Goal: Information Seeking & Learning: Learn about a topic

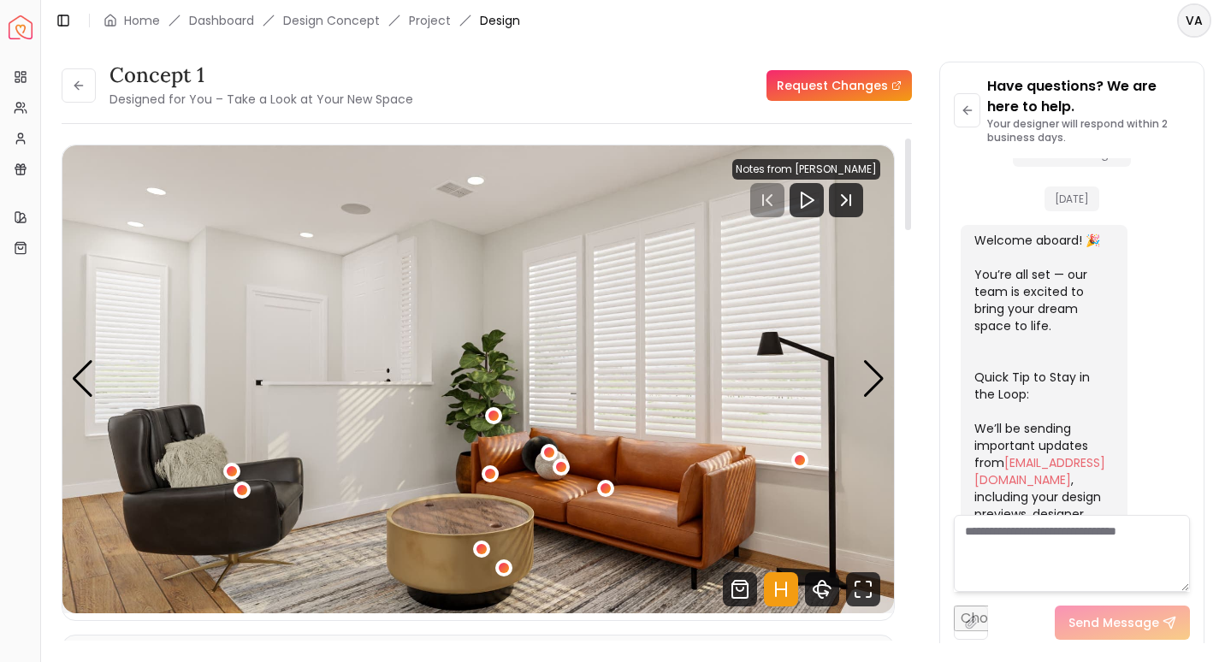
drag, startPoint x: 910, startPoint y: 466, endPoint x: 962, endPoint y: 179, distance: 291.4
click at [911, 179] on div at bounding box center [908, 185] width 6 height 92
click at [82, 86] on icon at bounding box center [78, 86] width 8 height 0
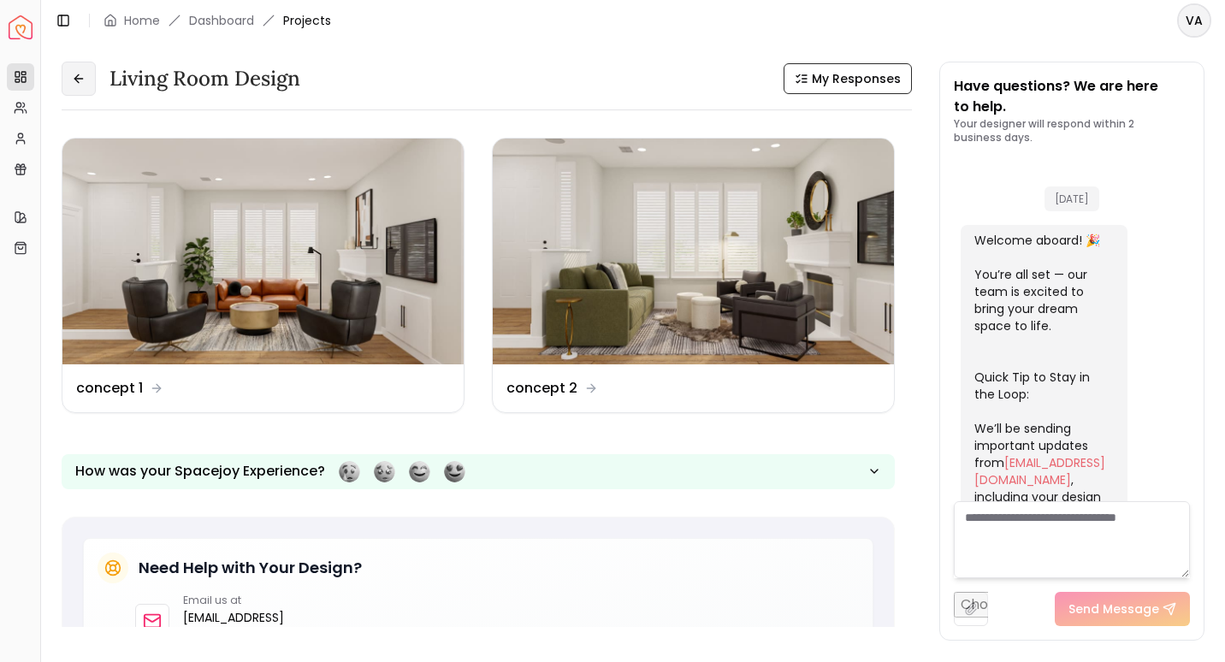
scroll to position [1793, 0]
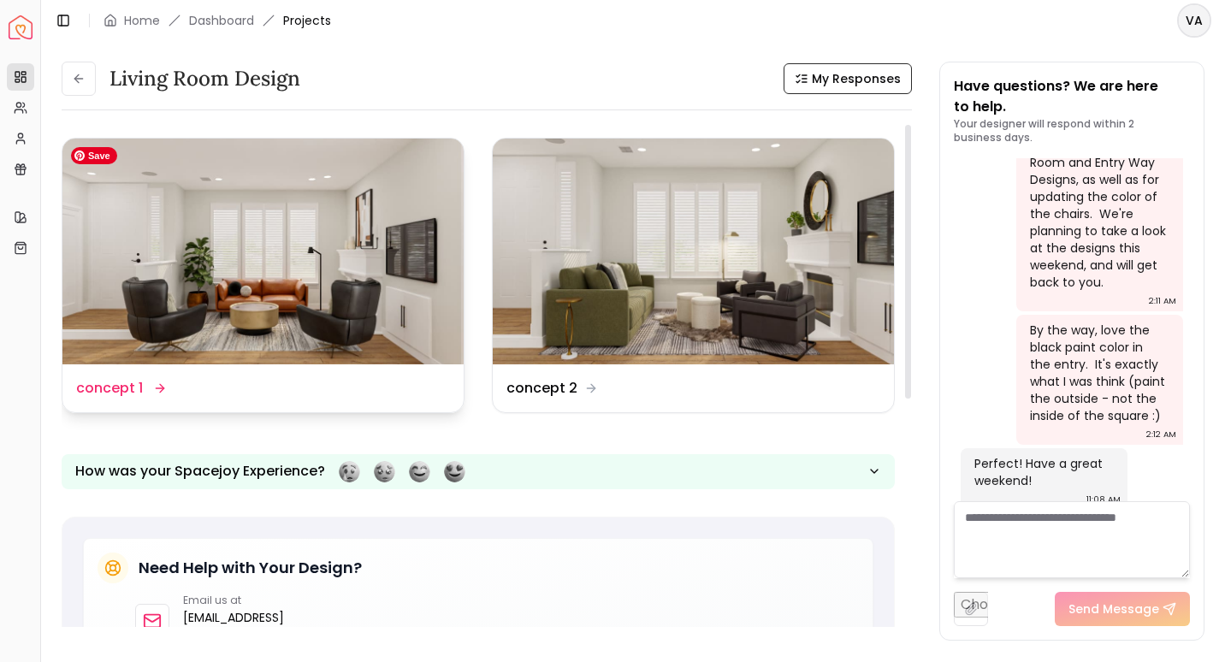
click at [228, 219] on img at bounding box center [262, 252] width 401 height 226
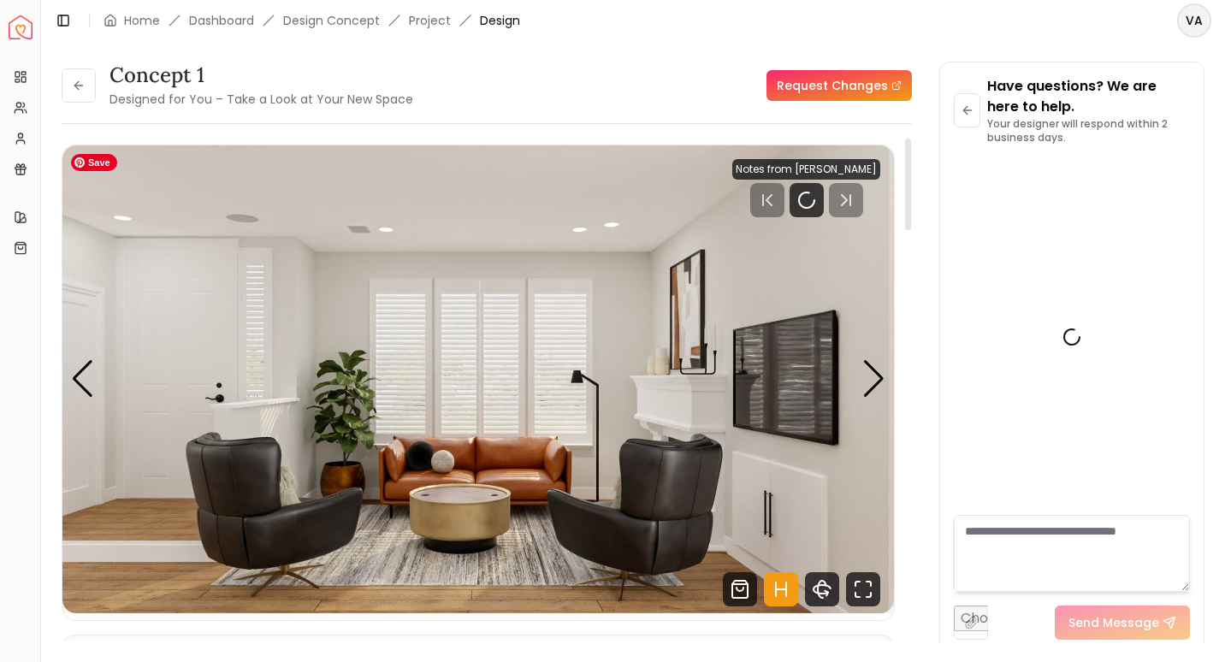
scroll to position [1779, 0]
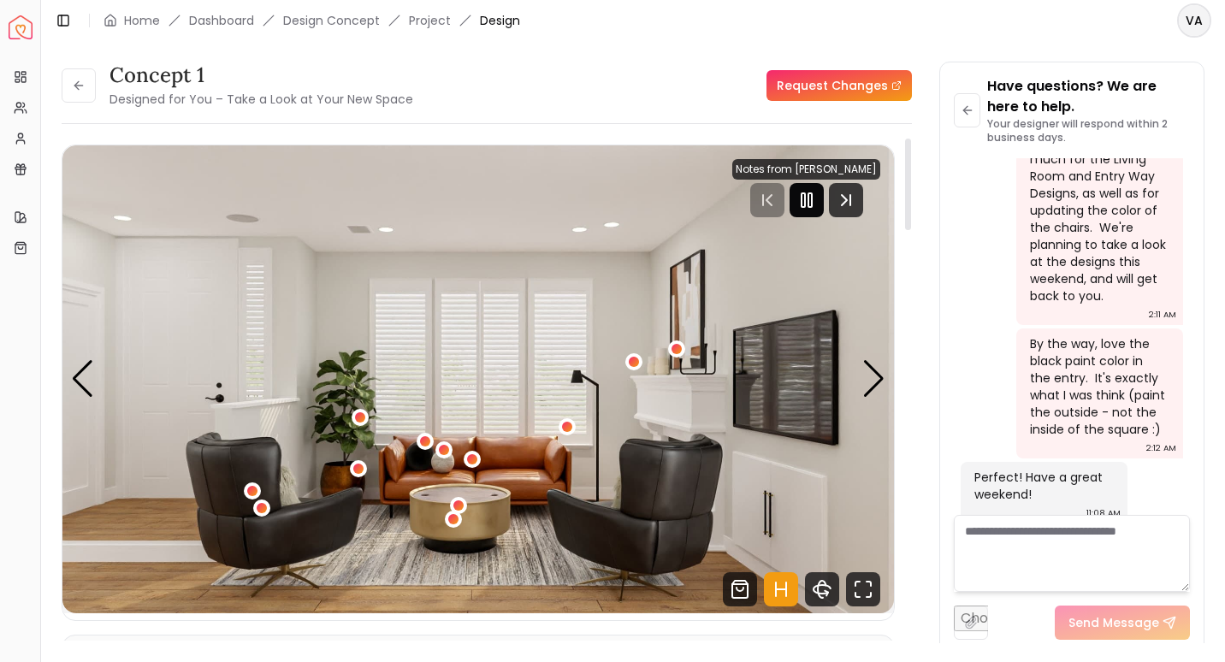
click at [824, 205] on div at bounding box center [807, 200] width 34 height 34
click at [863, 590] on icon "Fullscreen" at bounding box center [863, 589] width 34 height 34
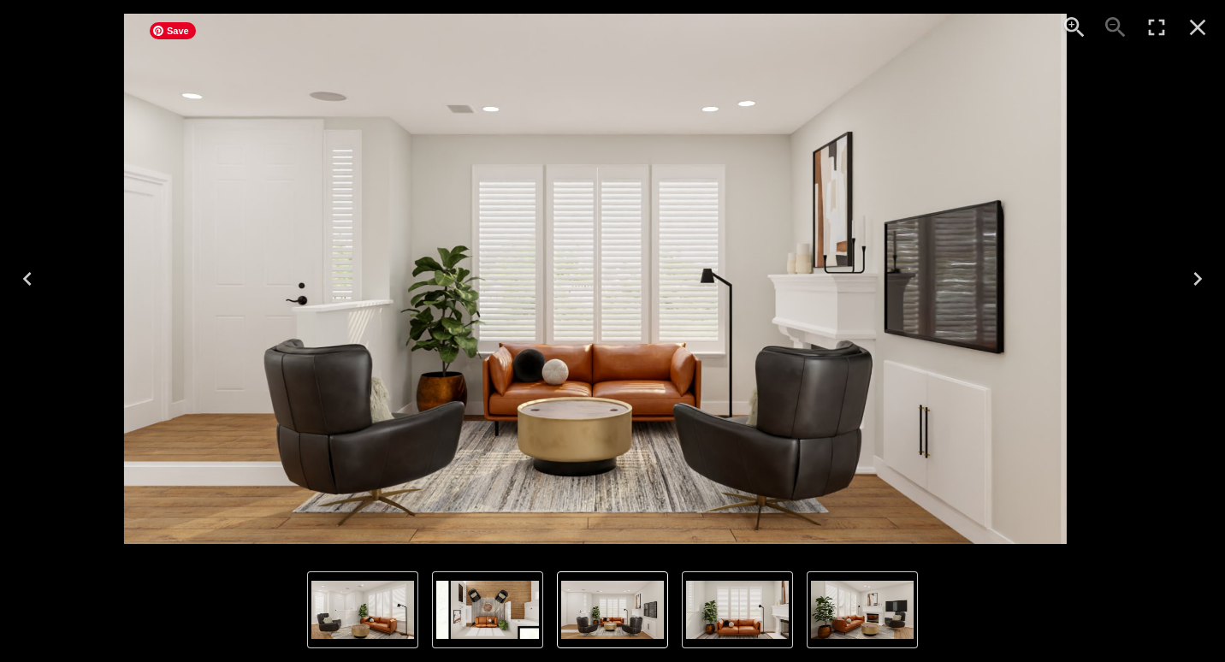
click at [601, 400] on img "1 of 5" at bounding box center [595, 279] width 943 height 531
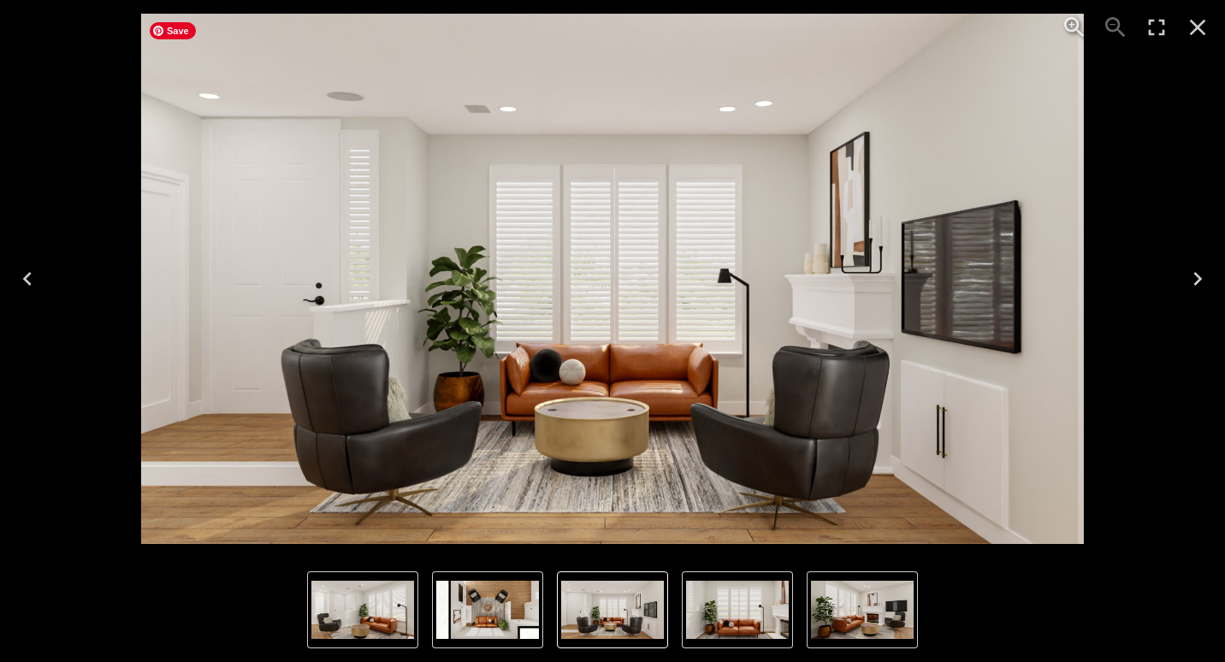
drag, startPoint x: 601, startPoint y: 400, endPoint x: 588, endPoint y: 412, distance: 17.6
click at [588, 412] on img "1 of 5" at bounding box center [612, 279] width 943 height 531
click at [1195, 270] on icon "Next" at bounding box center [1197, 278] width 27 height 27
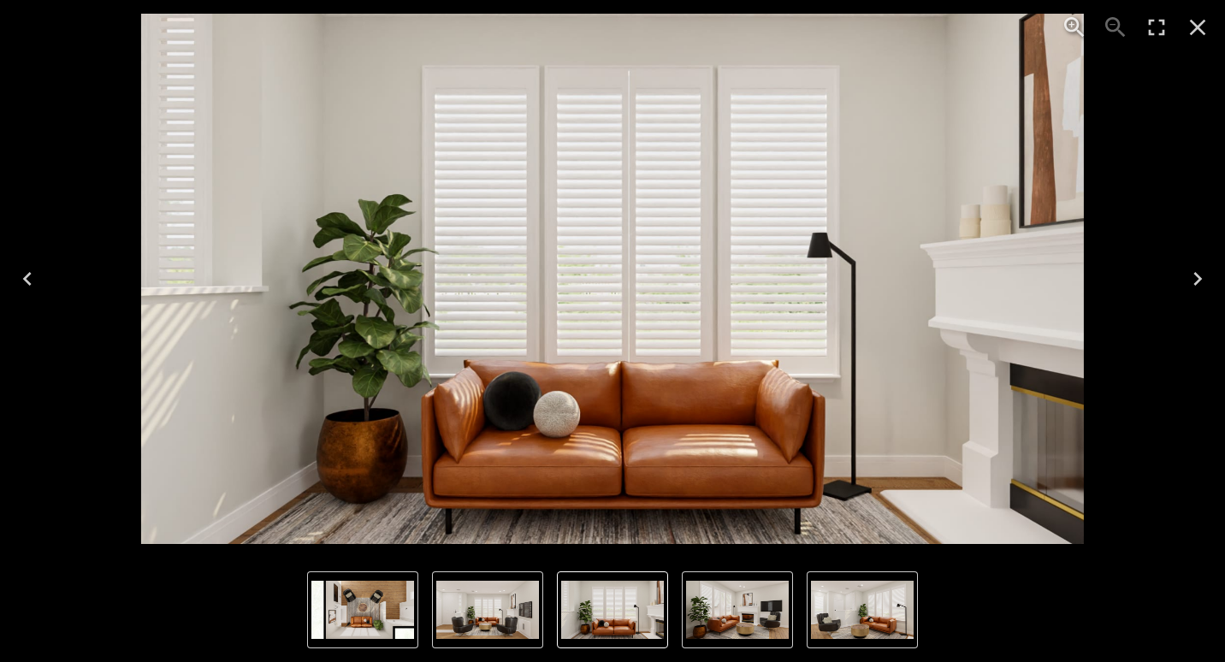
click at [1195, 270] on icon "Next" at bounding box center [1197, 278] width 27 height 27
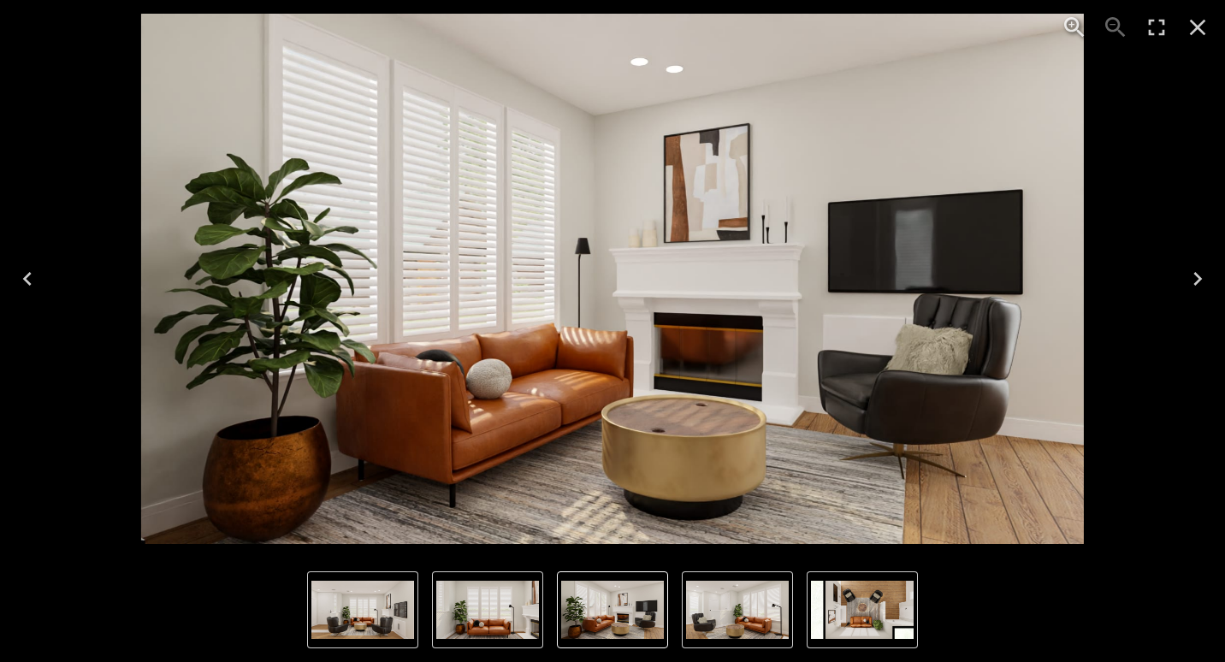
click at [1195, 270] on icon "Next" at bounding box center [1197, 278] width 27 height 27
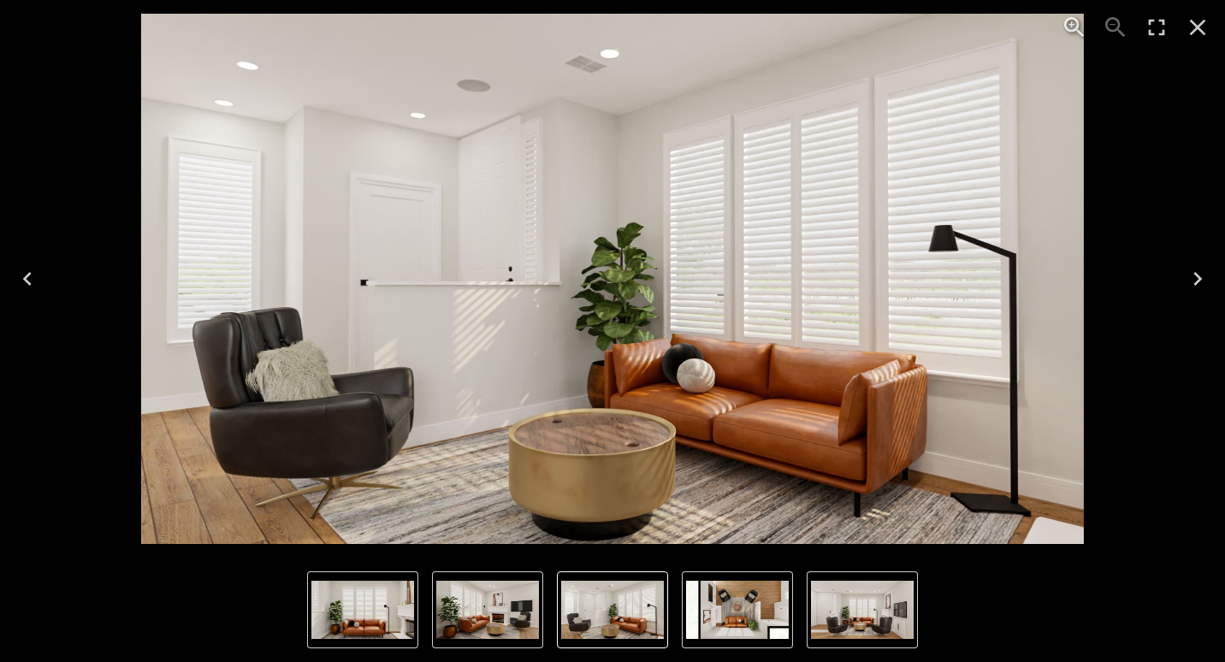
click at [1195, 270] on icon "Next" at bounding box center [1197, 278] width 27 height 27
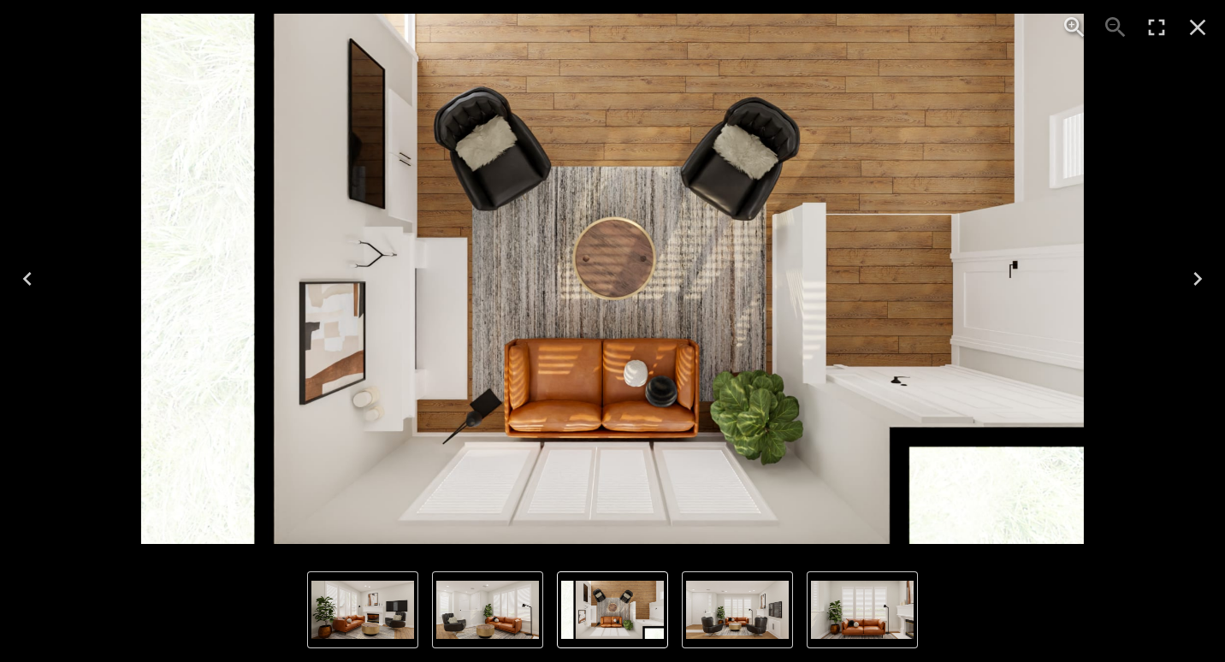
click at [1199, 272] on icon "Next" at bounding box center [1197, 278] width 27 height 27
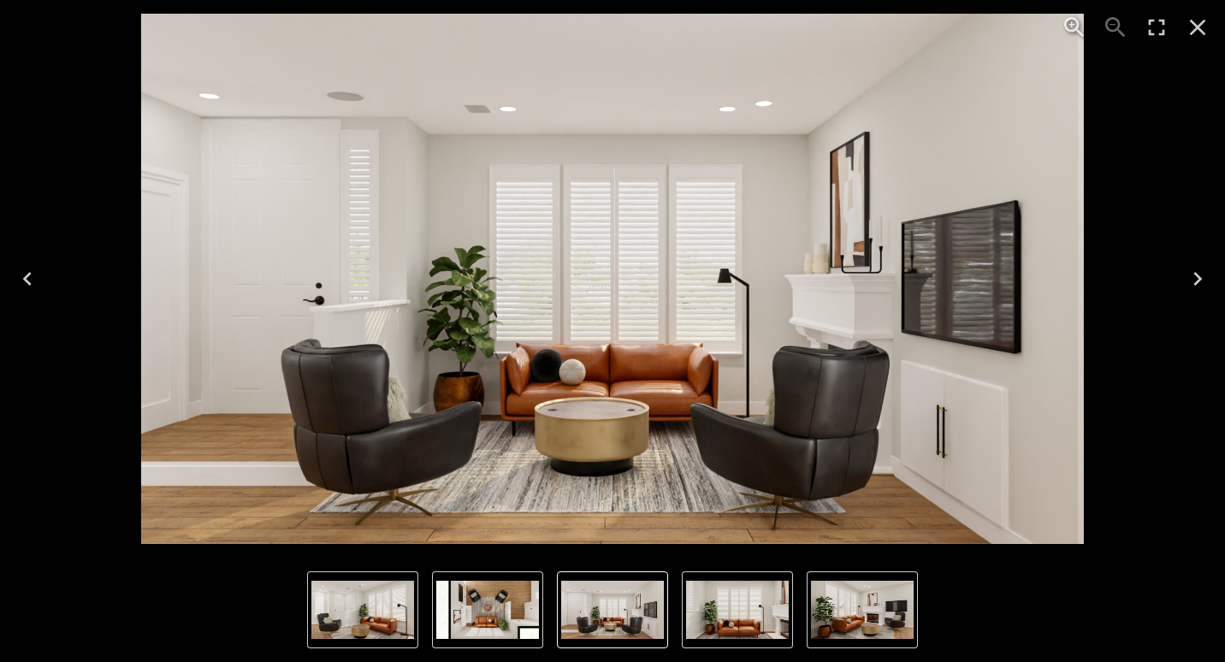
click at [1199, 272] on icon "Next" at bounding box center [1197, 278] width 27 height 27
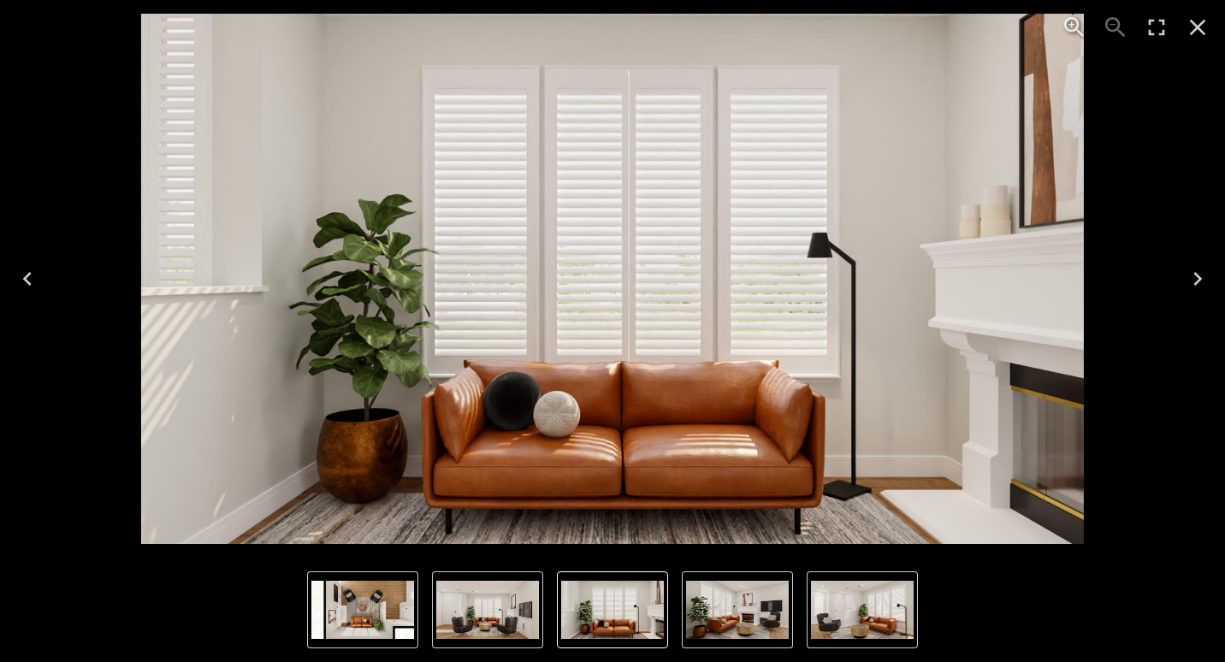
click at [1199, 272] on icon "Next" at bounding box center [1197, 278] width 27 height 27
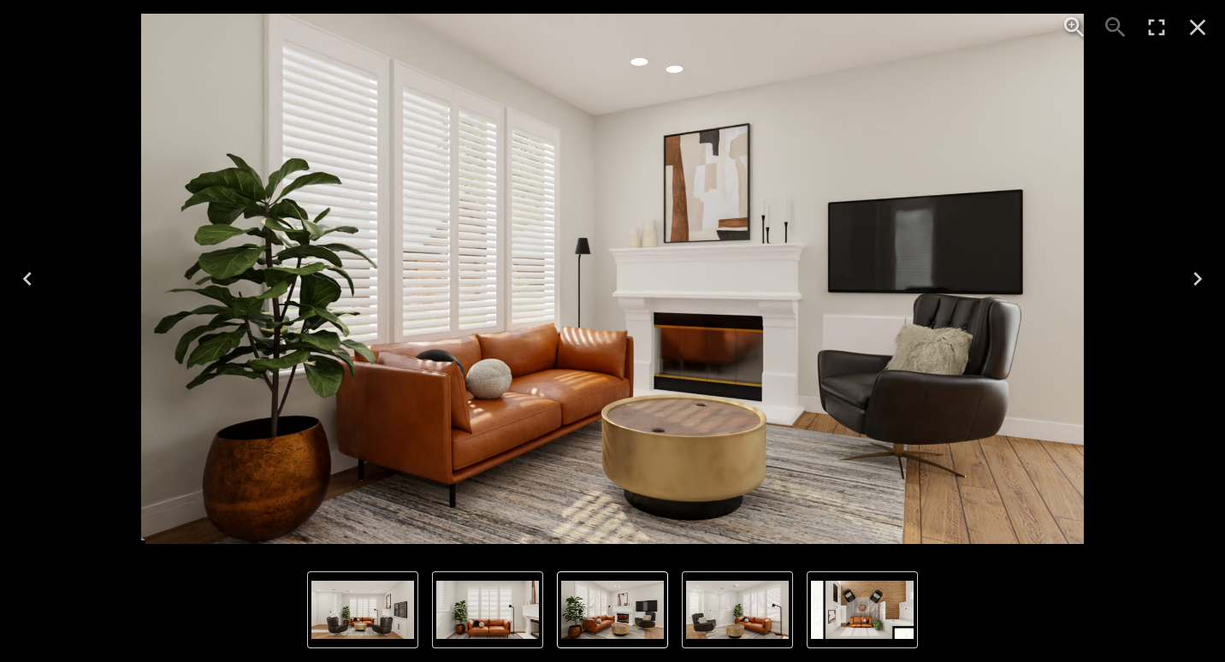
click at [1199, 272] on icon "Next" at bounding box center [1197, 278] width 27 height 27
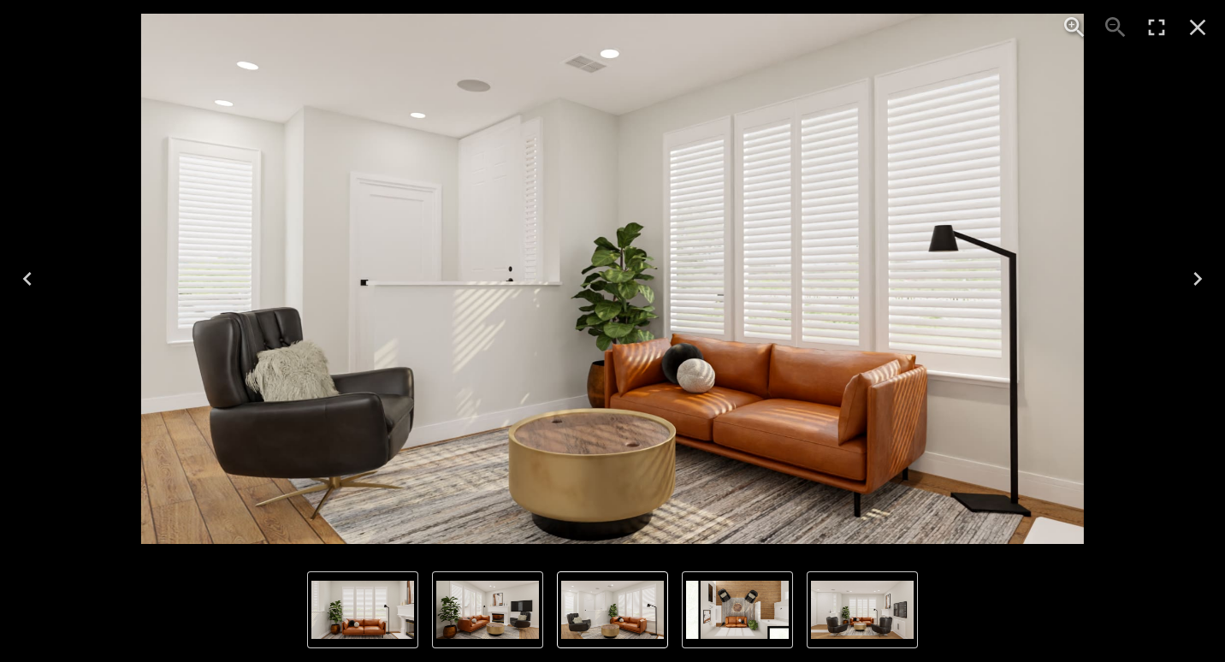
click at [1191, 283] on icon "Next" at bounding box center [1197, 278] width 27 height 27
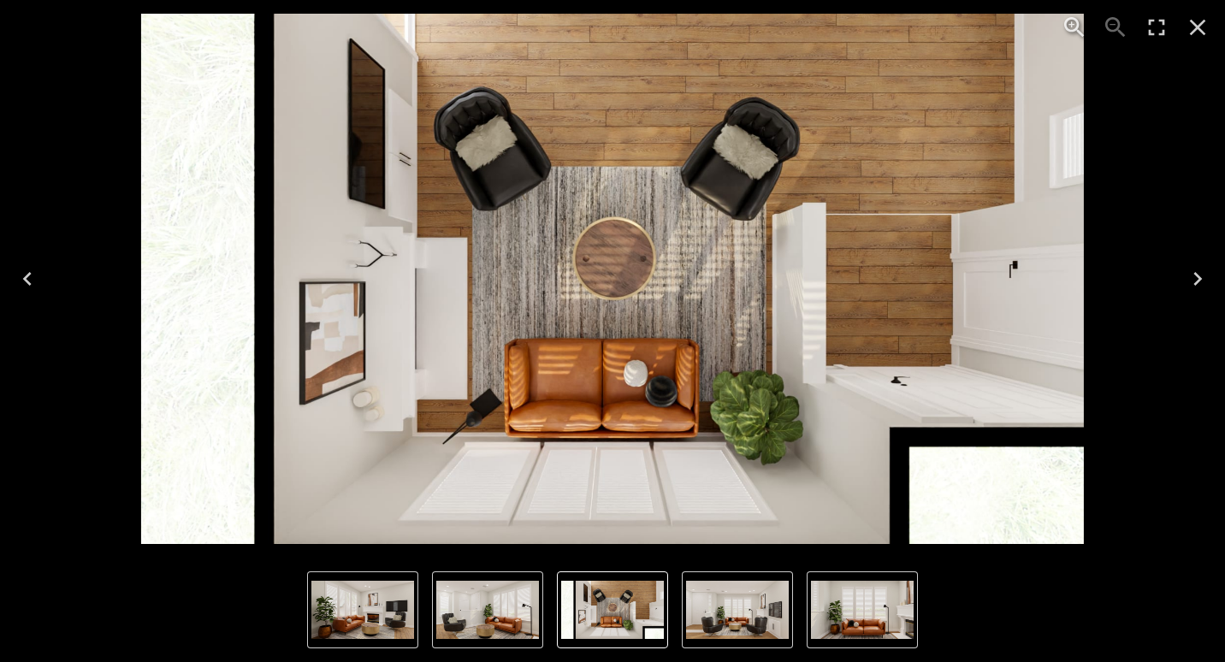
click at [1191, 283] on icon "Next" at bounding box center [1197, 278] width 27 height 27
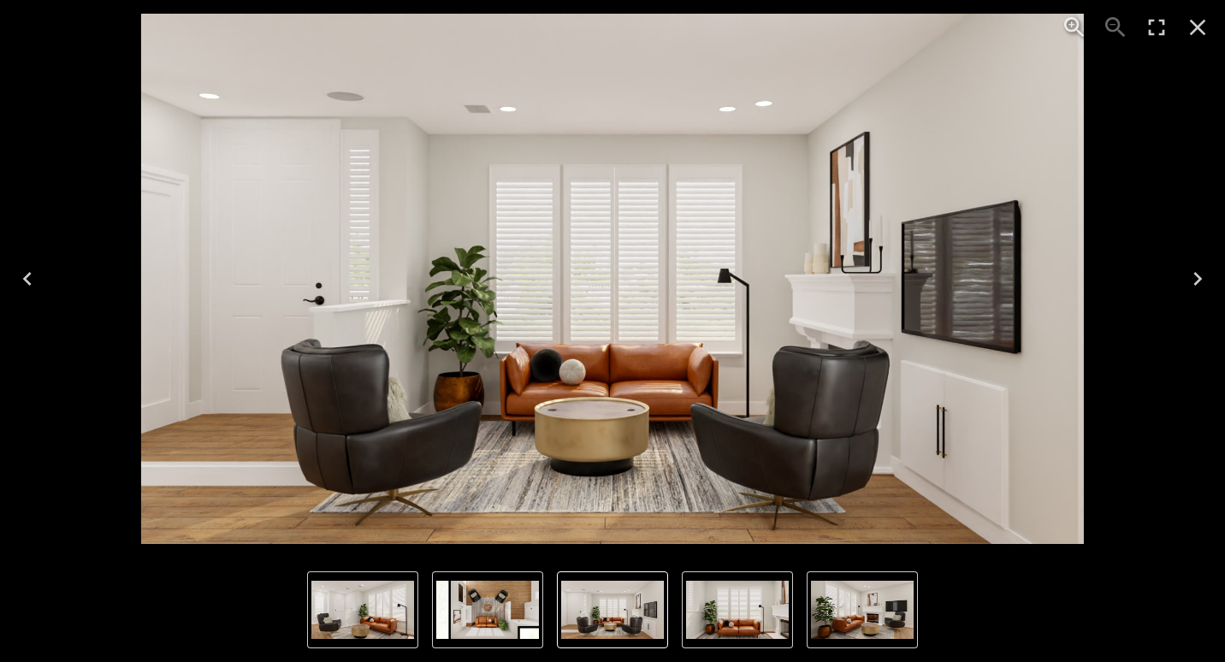
click at [1201, 21] on icon "Close" at bounding box center [1197, 27] width 27 height 27
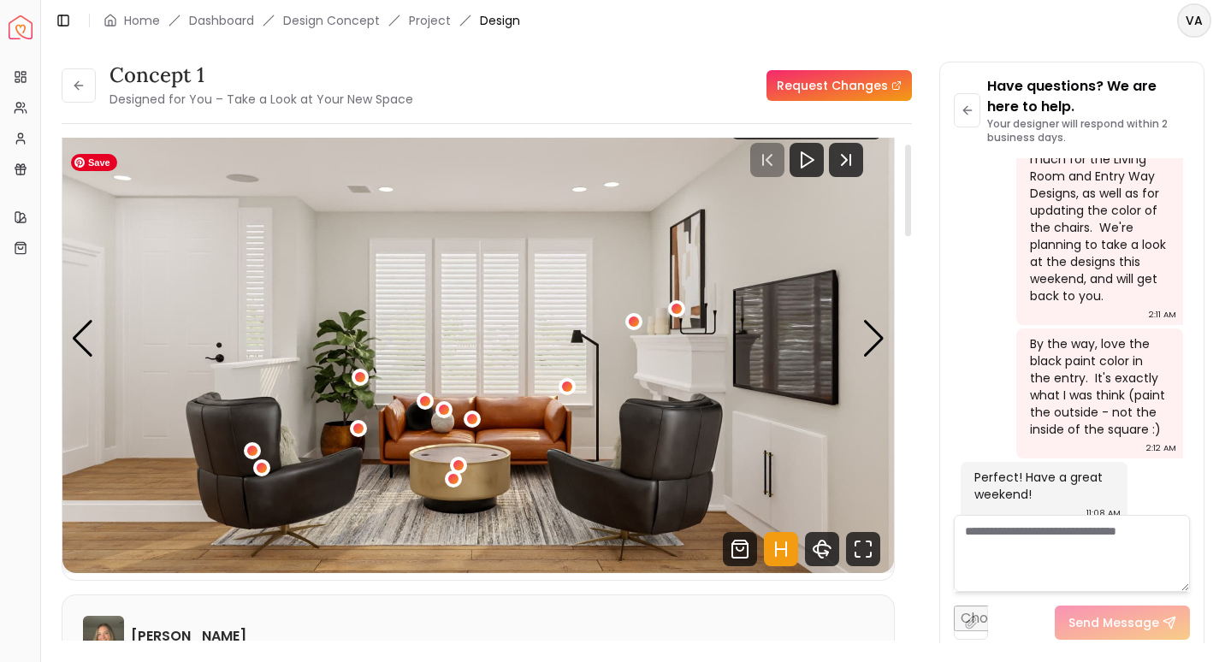
scroll to position [32, 0]
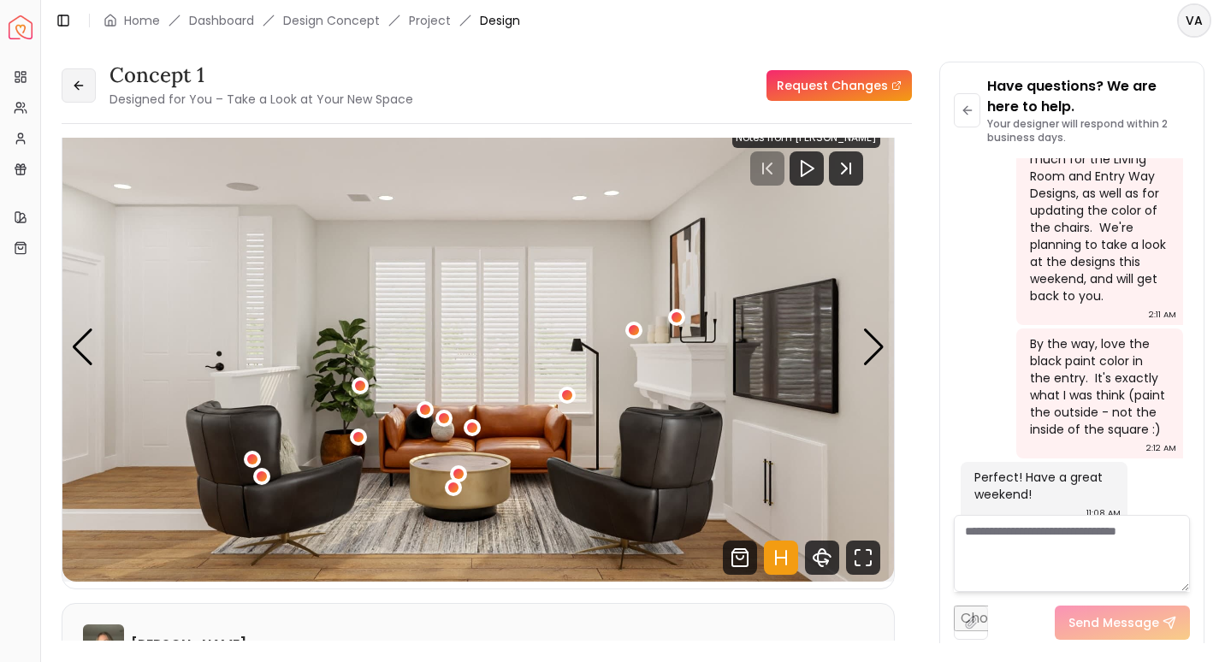
click at [90, 97] on button at bounding box center [79, 85] width 34 height 34
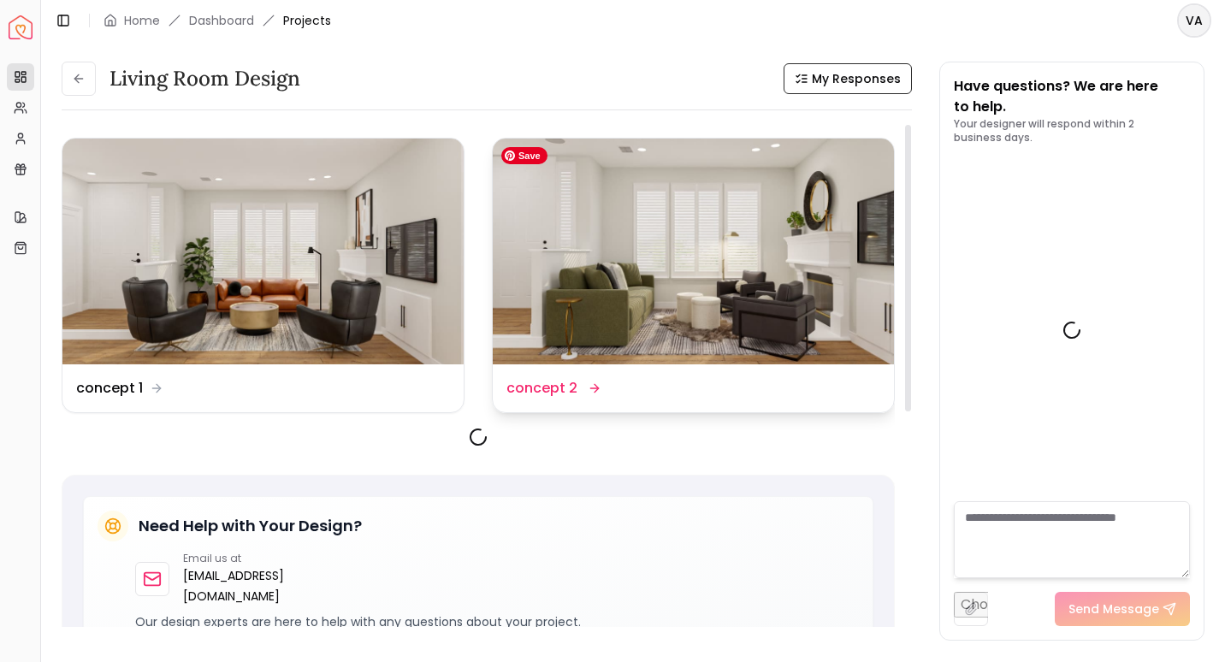
click at [658, 287] on img at bounding box center [693, 252] width 401 height 226
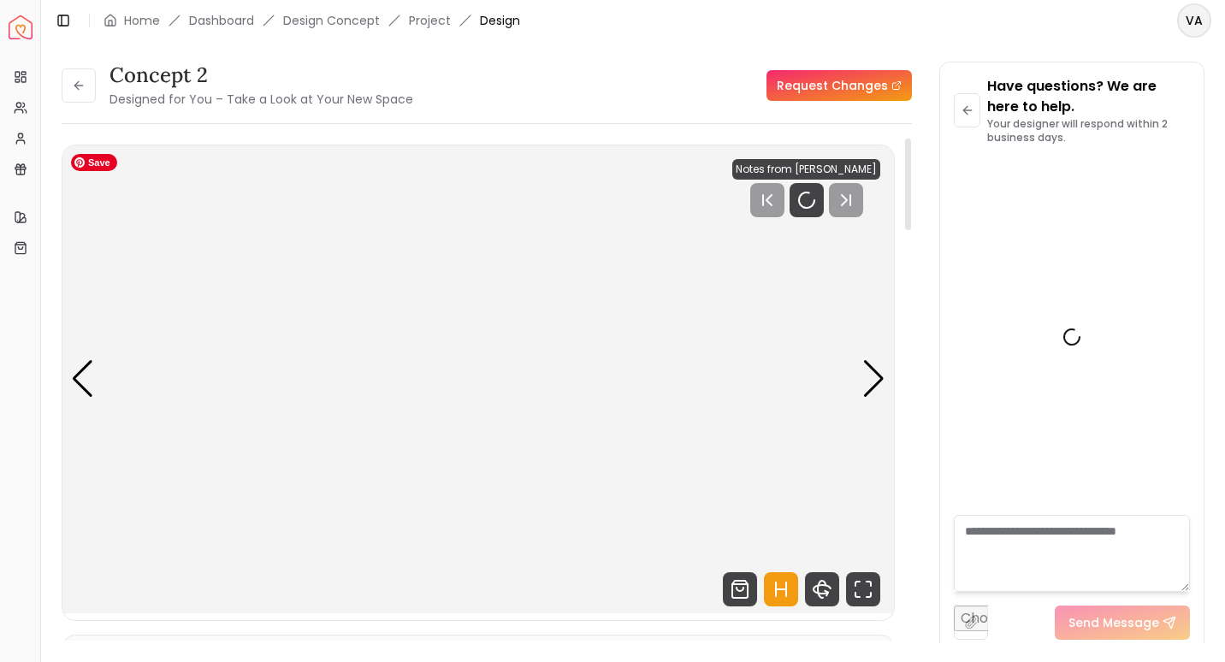
scroll to position [1779, 0]
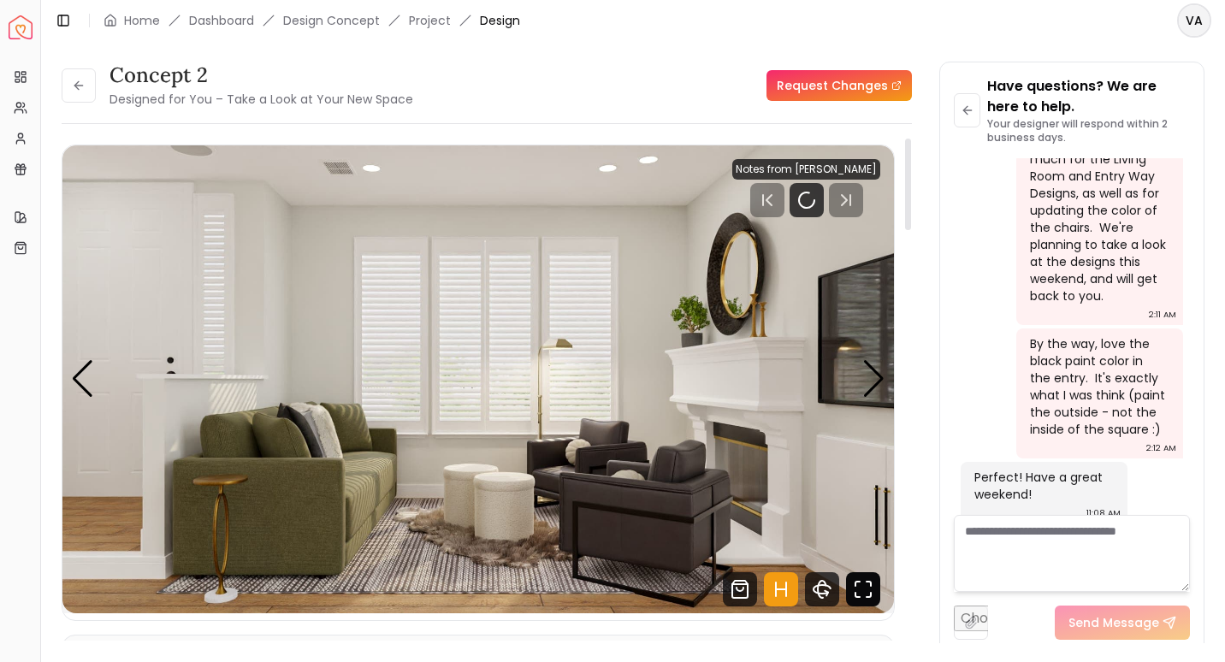
click at [858, 582] on icon "Fullscreen" at bounding box center [858, 584] width 4 height 4
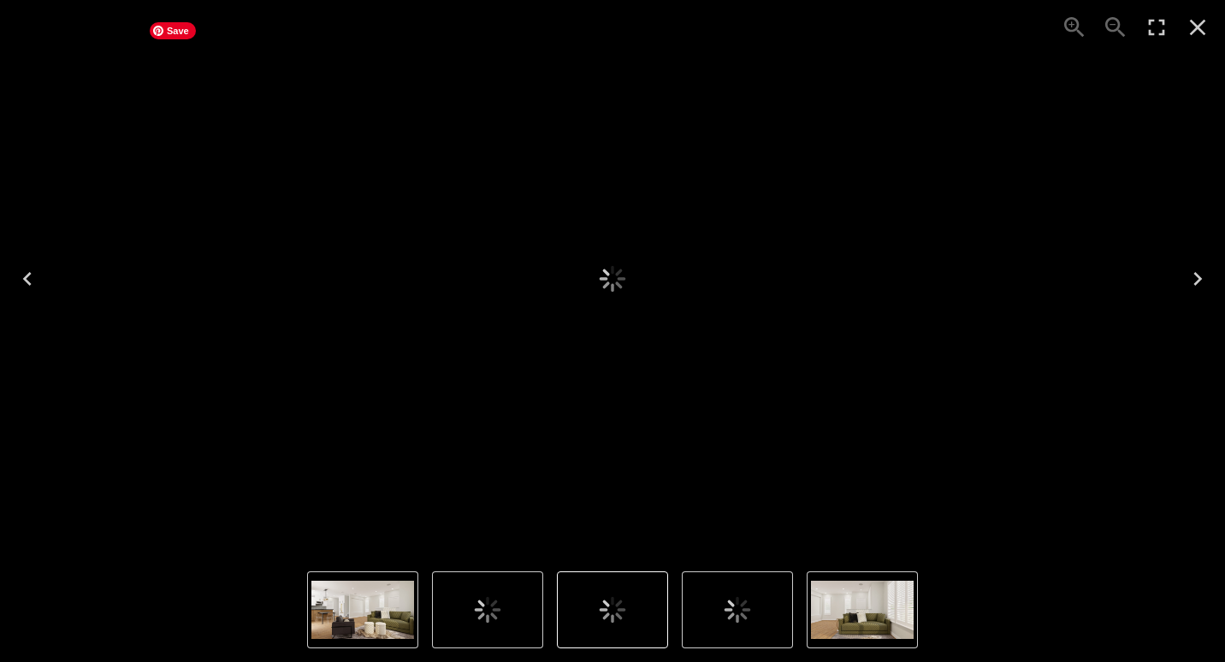
click at [872, 501] on img "1 of 5" at bounding box center [612, 279] width 943 height 531
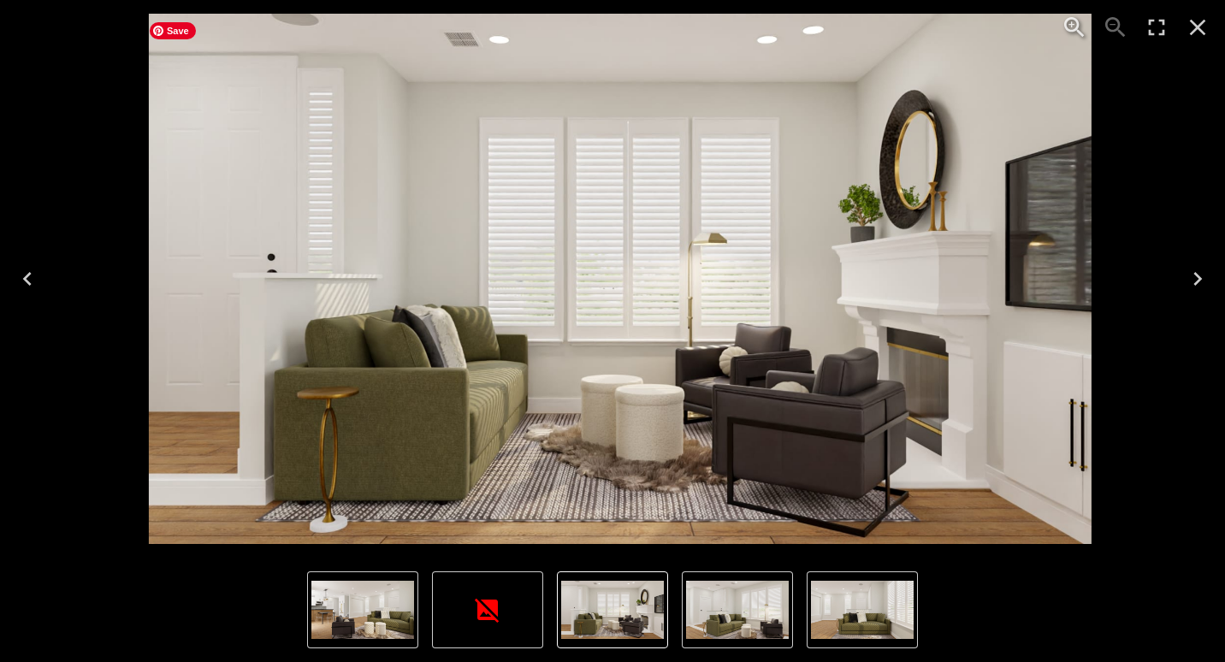
drag, startPoint x: 707, startPoint y: 281, endPoint x: 787, endPoint y: 210, distance: 107.3
click at [787, 210] on img "1 of 5" at bounding box center [620, 279] width 943 height 531
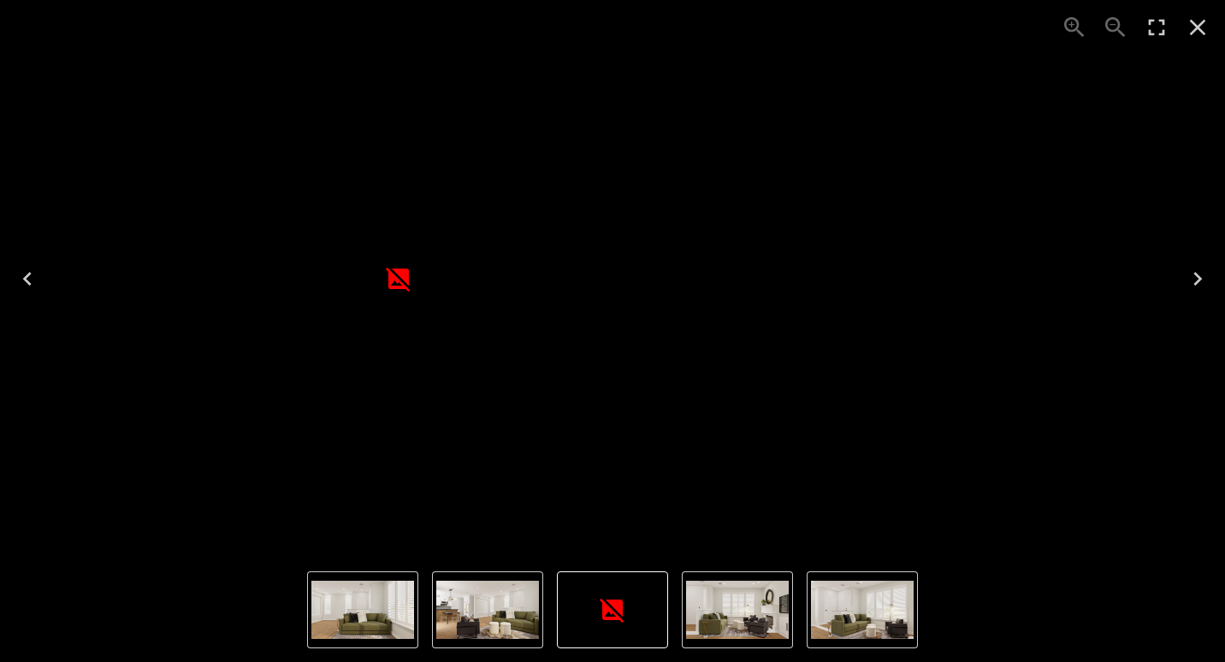
click at [350, 602] on img "3 of 5" at bounding box center [362, 610] width 103 height 58
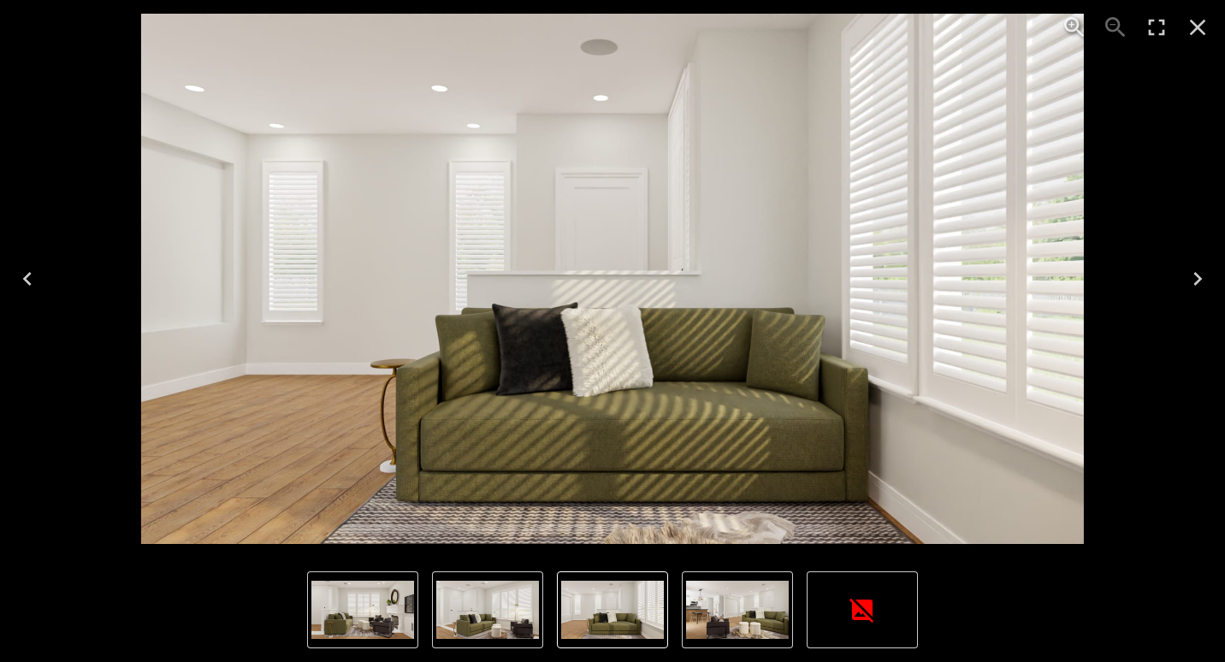
click at [1198, 31] on icon "Close" at bounding box center [1197, 27] width 27 height 27
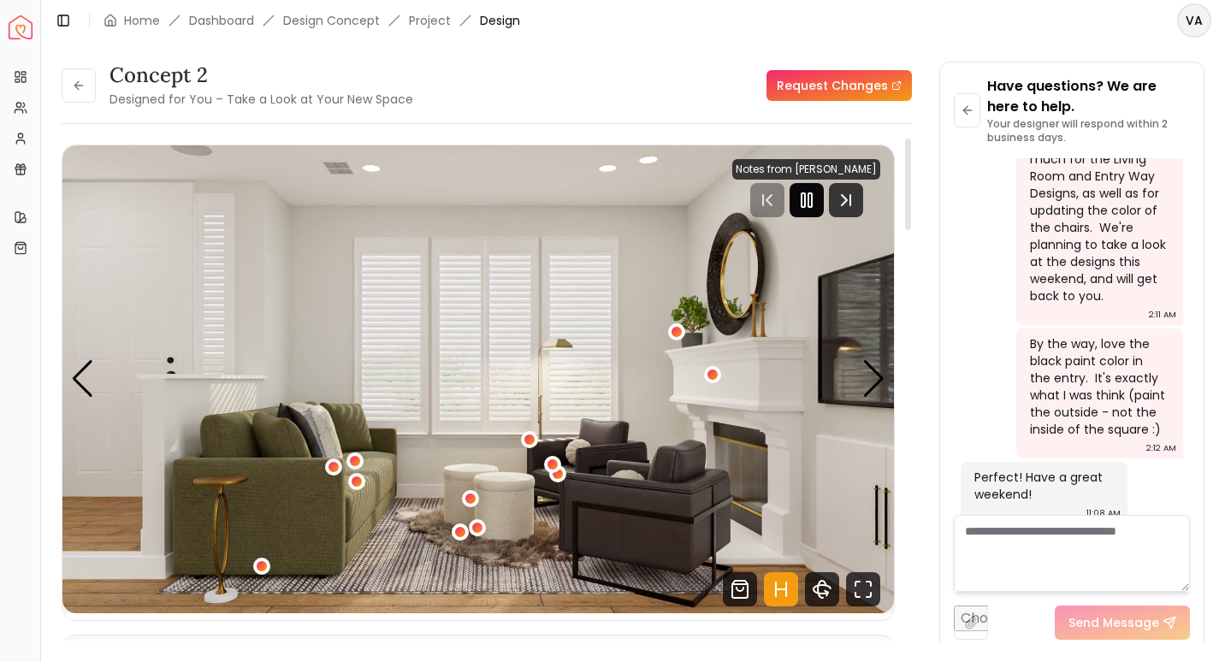
click at [817, 198] on icon "Pause" at bounding box center [807, 200] width 21 height 21
click at [866, 594] on icon "Fullscreen" at bounding box center [863, 589] width 34 height 34
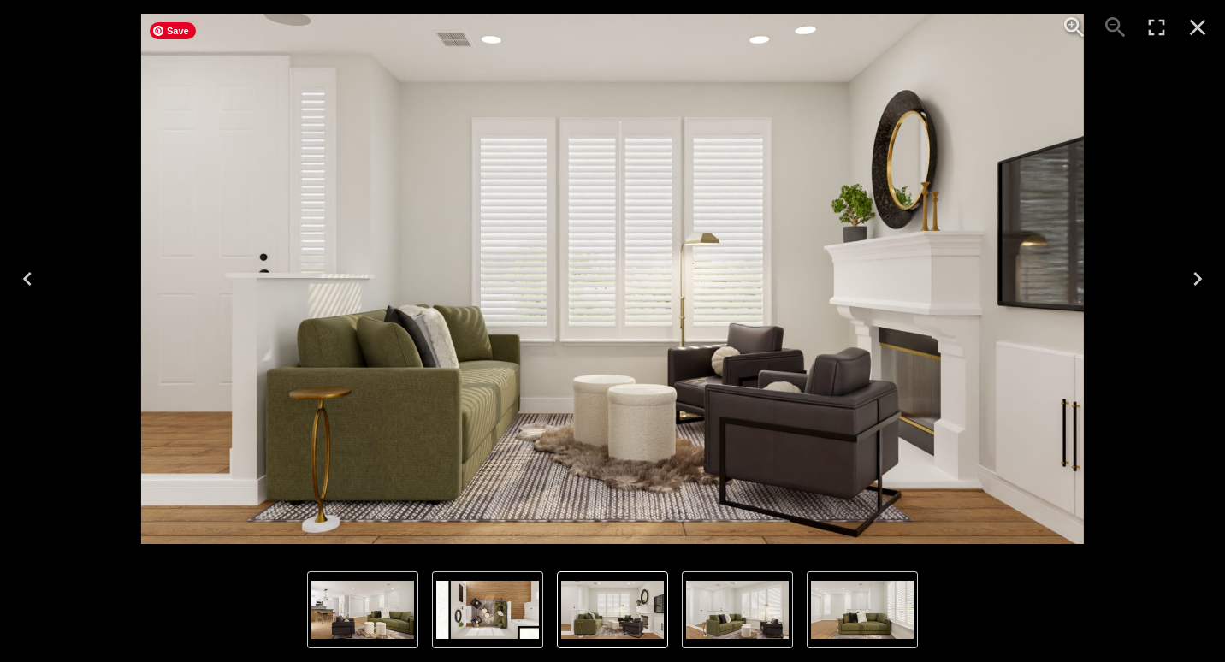
drag, startPoint x: 556, startPoint y: 288, endPoint x: 562, endPoint y: 314, distance: 27.2
click at [562, 314] on img "1 of 5" at bounding box center [612, 279] width 943 height 531
click at [451, 584] on img "5 of 5" at bounding box center [487, 610] width 103 height 58
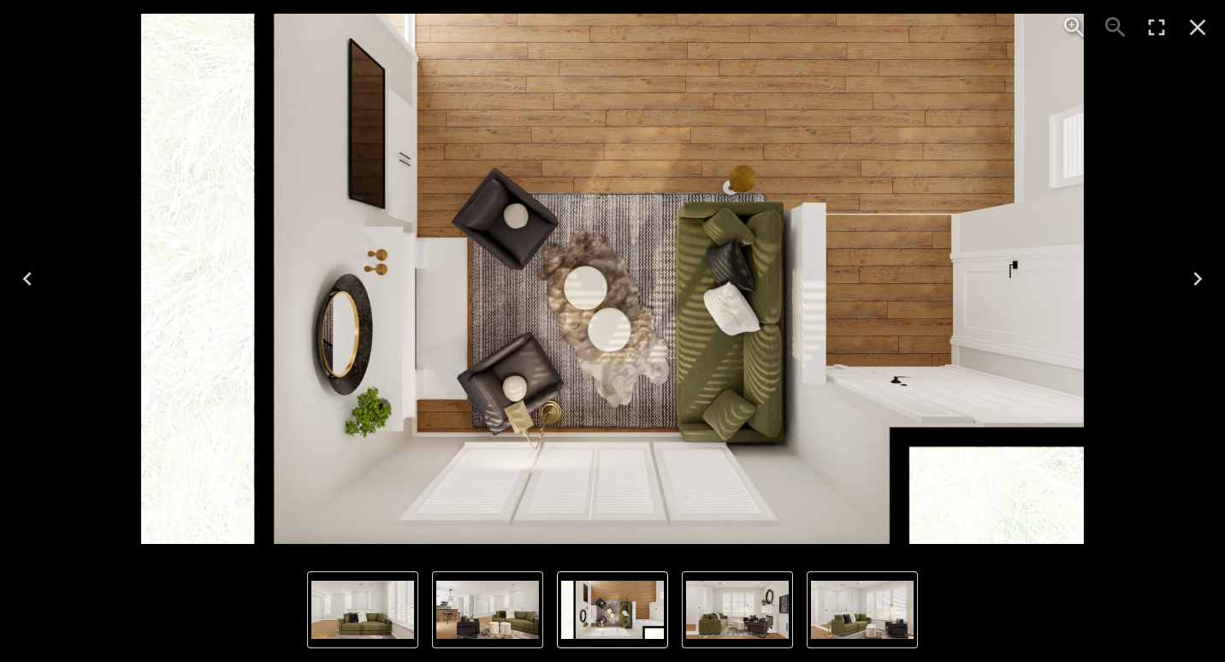
click at [614, 620] on img "5 of 5" at bounding box center [612, 610] width 103 height 58
click at [757, 598] on img "1 of 5" at bounding box center [737, 610] width 103 height 58
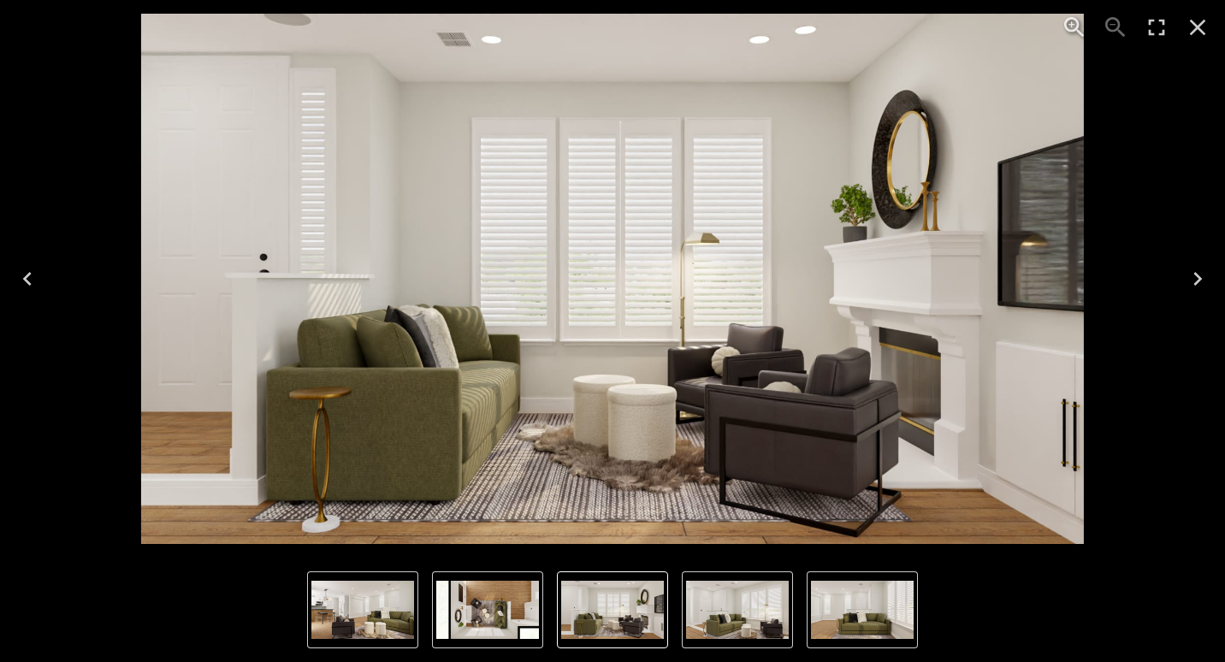
click at [752, 592] on img "2 of 5" at bounding box center [737, 610] width 103 height 58
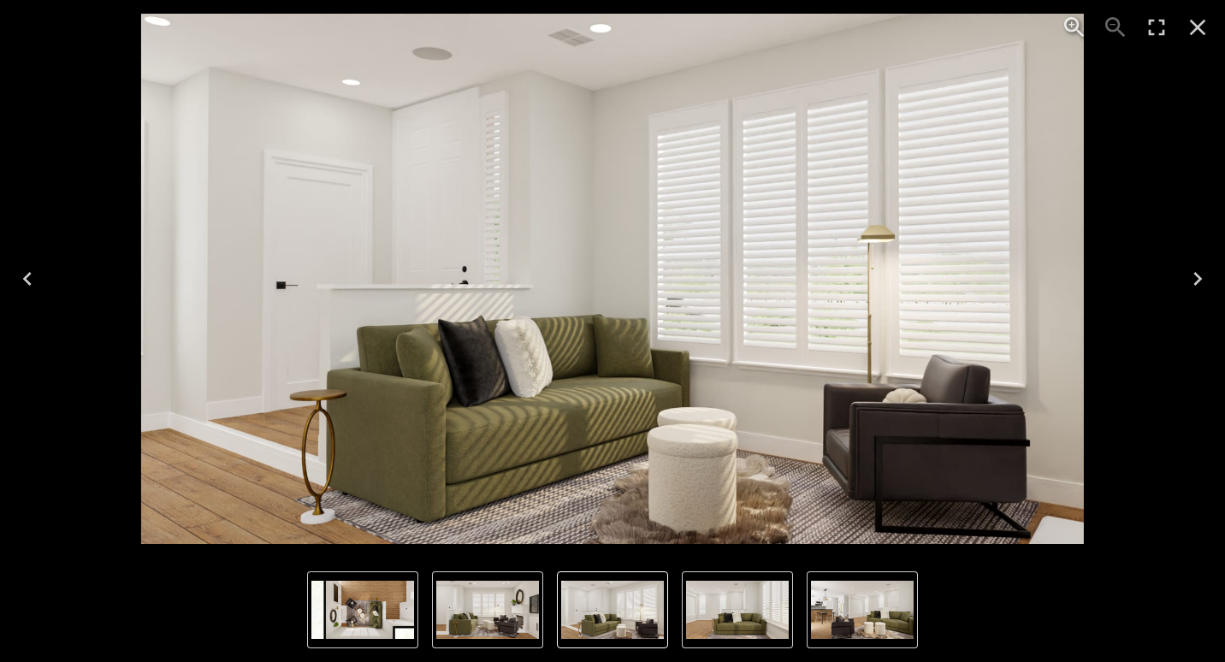
click at [843, 602] on img "4 of 5" at bounding box center [862, 610] width 103 height 58
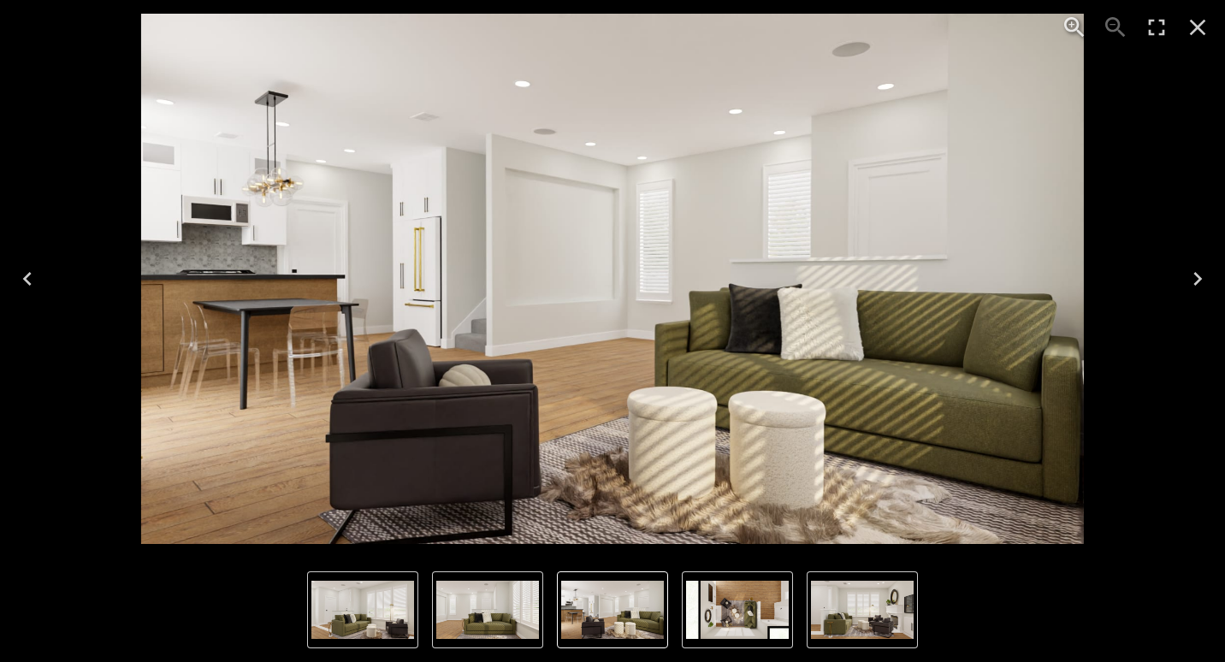
click at [1192, 274] on icon "Next" at bounding box center [1197, 278] width 27 height 27
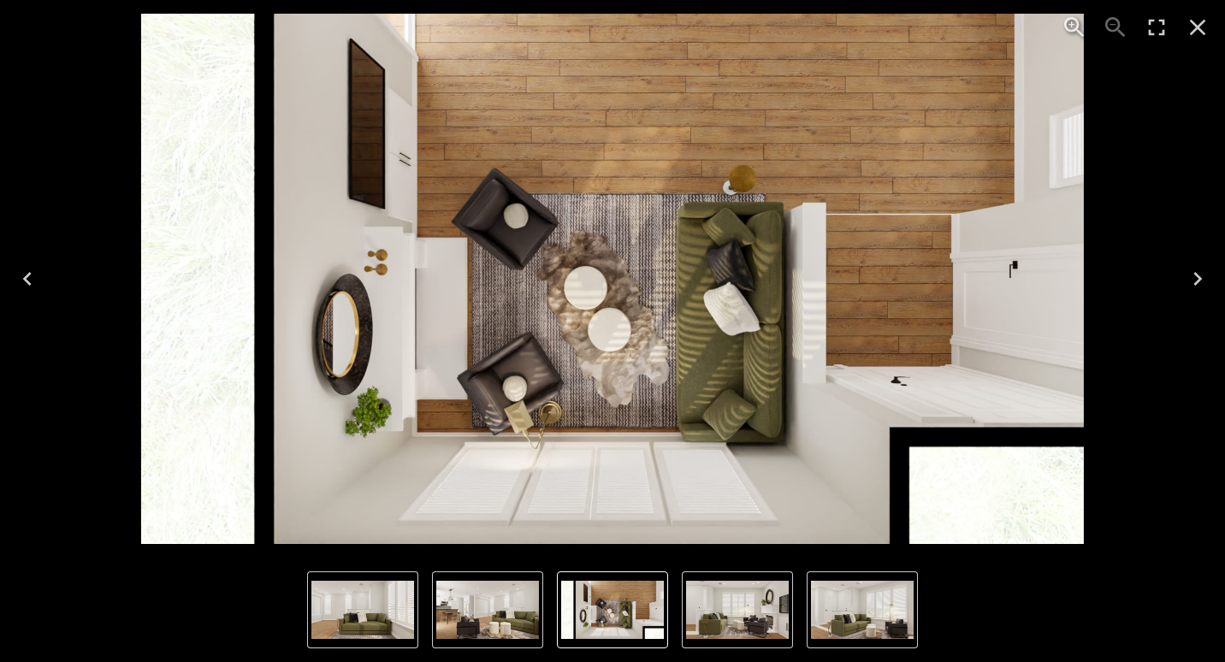
click at [1192, 274] on icon "Next" at bounding box center [1197, 278] width 27 height 27
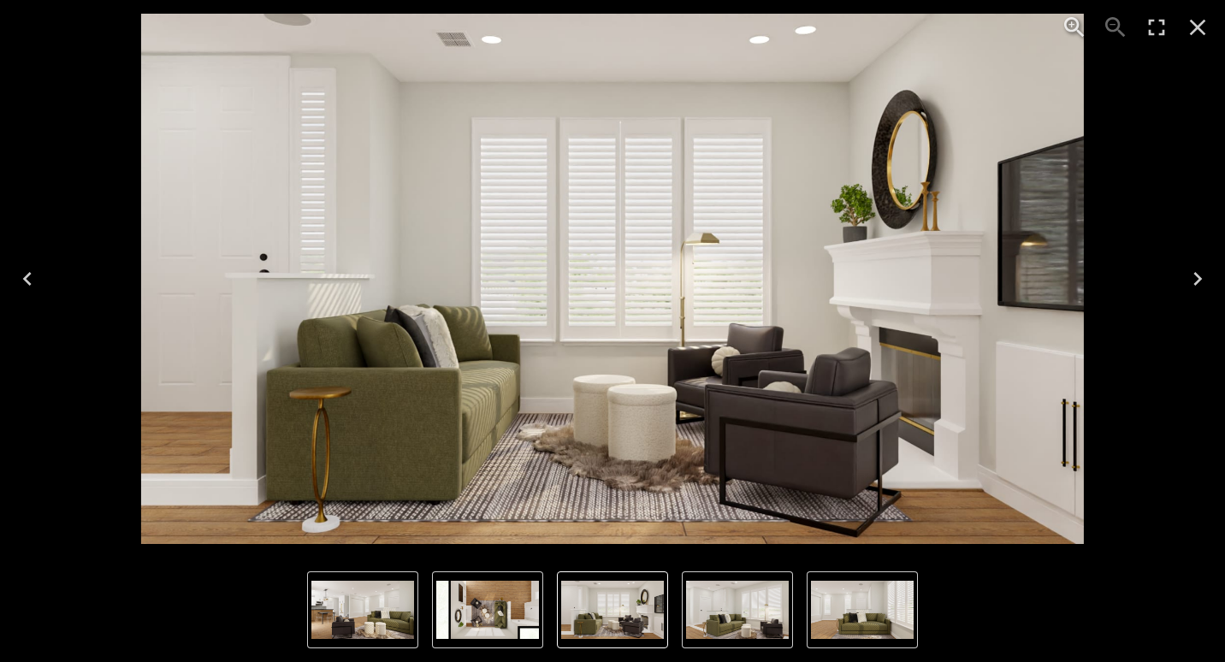
click at [1194, 29] on icon "Close" at bounding box center [1197, 27] width 27 height 27
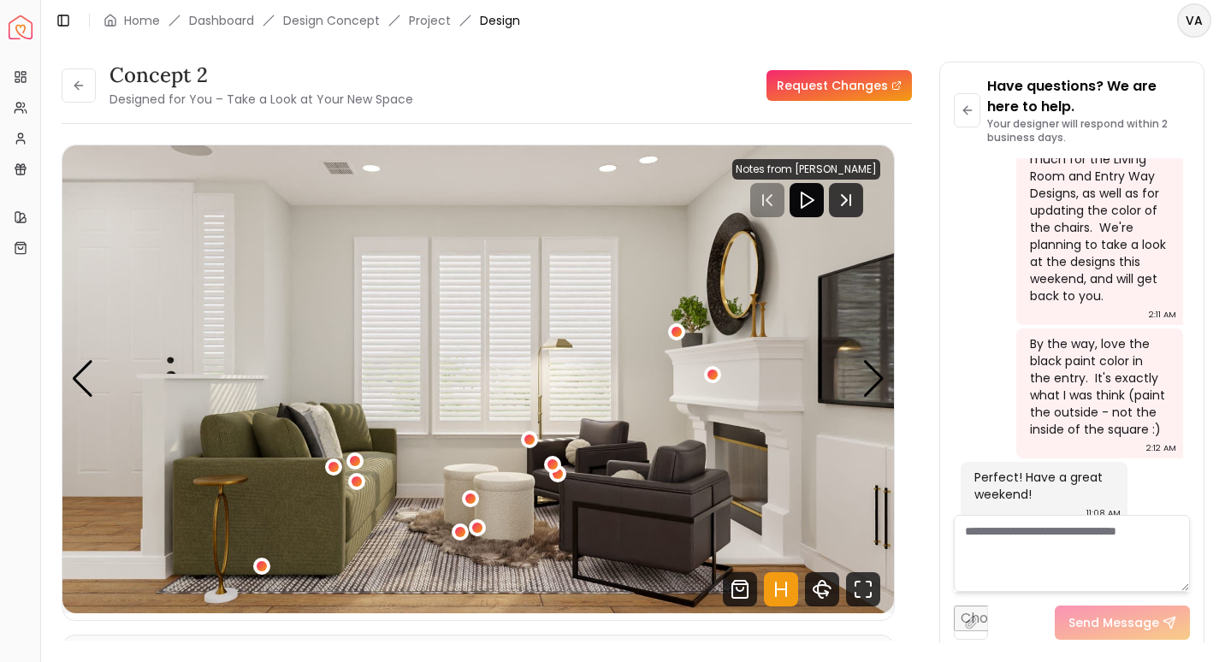
click at [924, 616] on div "concept 2 Designed for You – Take a Look at Your New Space Request Changes conc…" at bounding box center [633, 342] width 1143 height 561
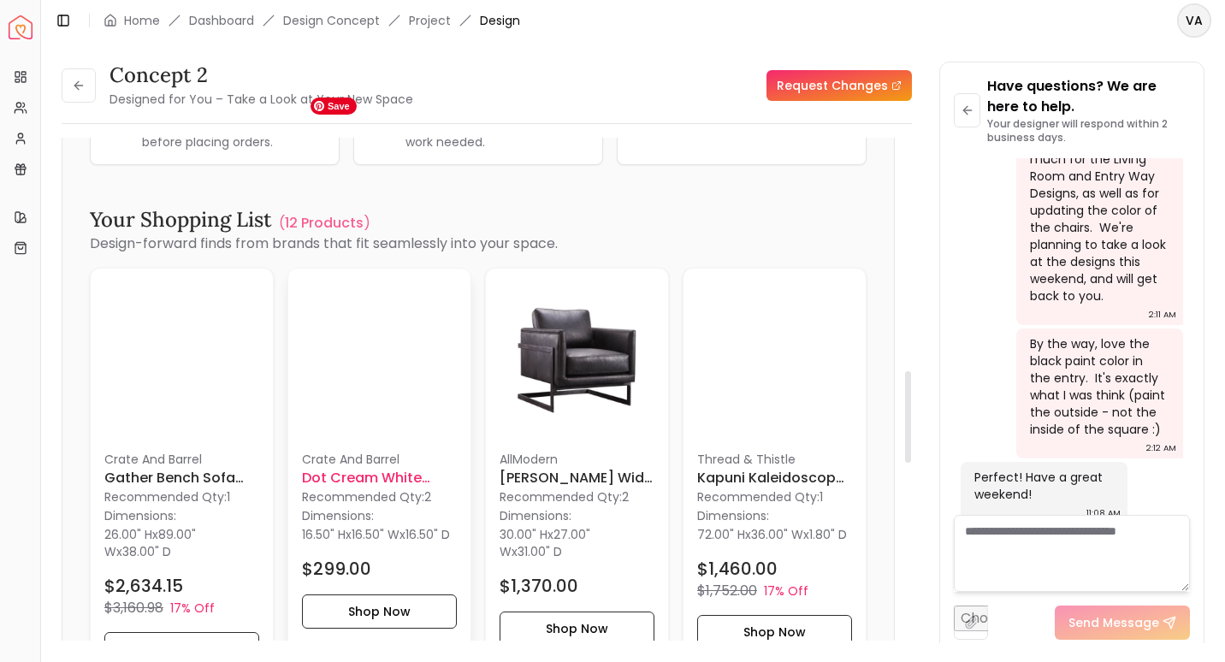
scroll to position [1242, 0]
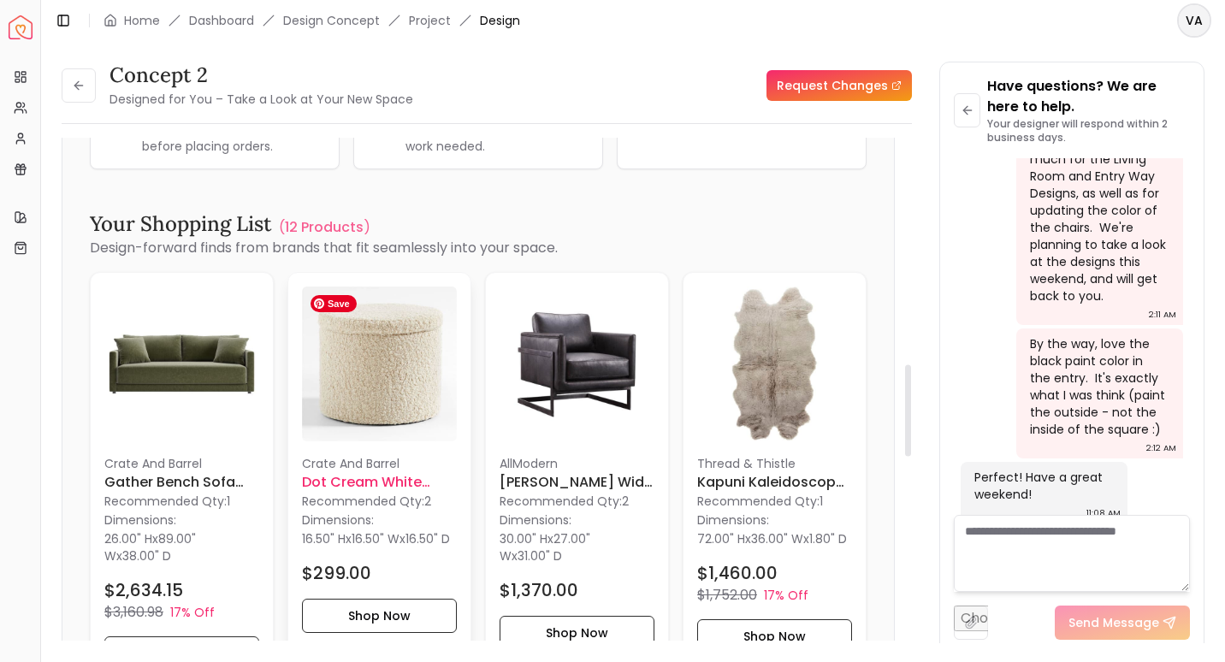
click at [398, 437] on img at bounding box center [379, 364] width 155 height 155
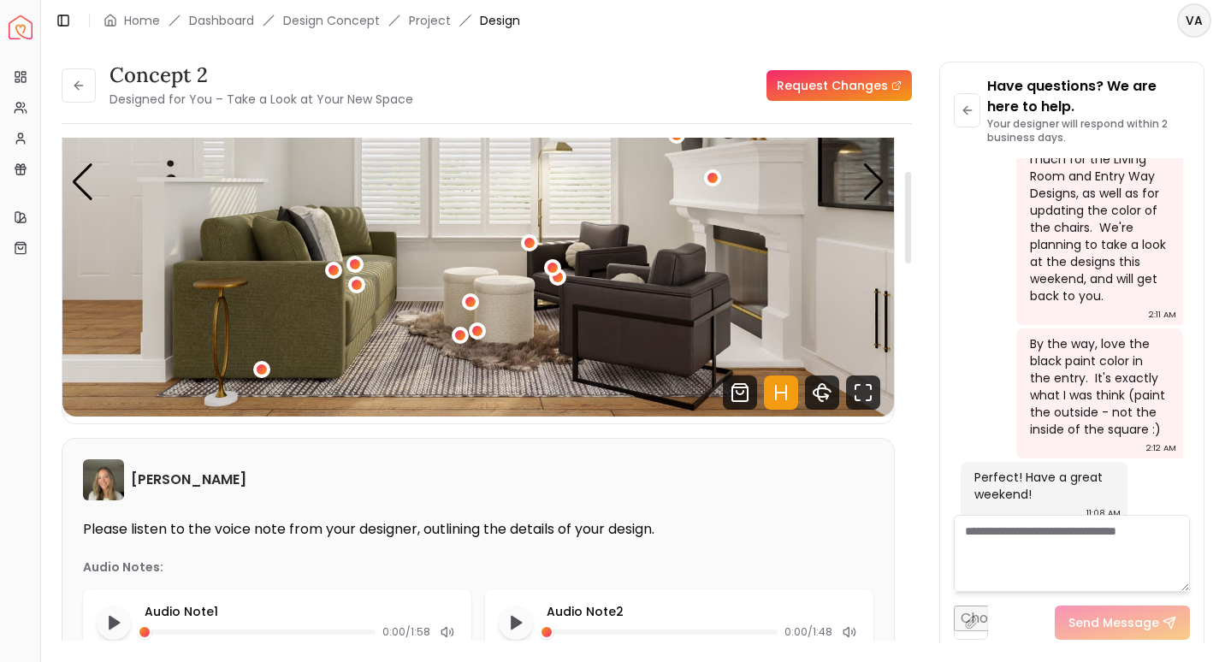
scroll to position [166, 0]
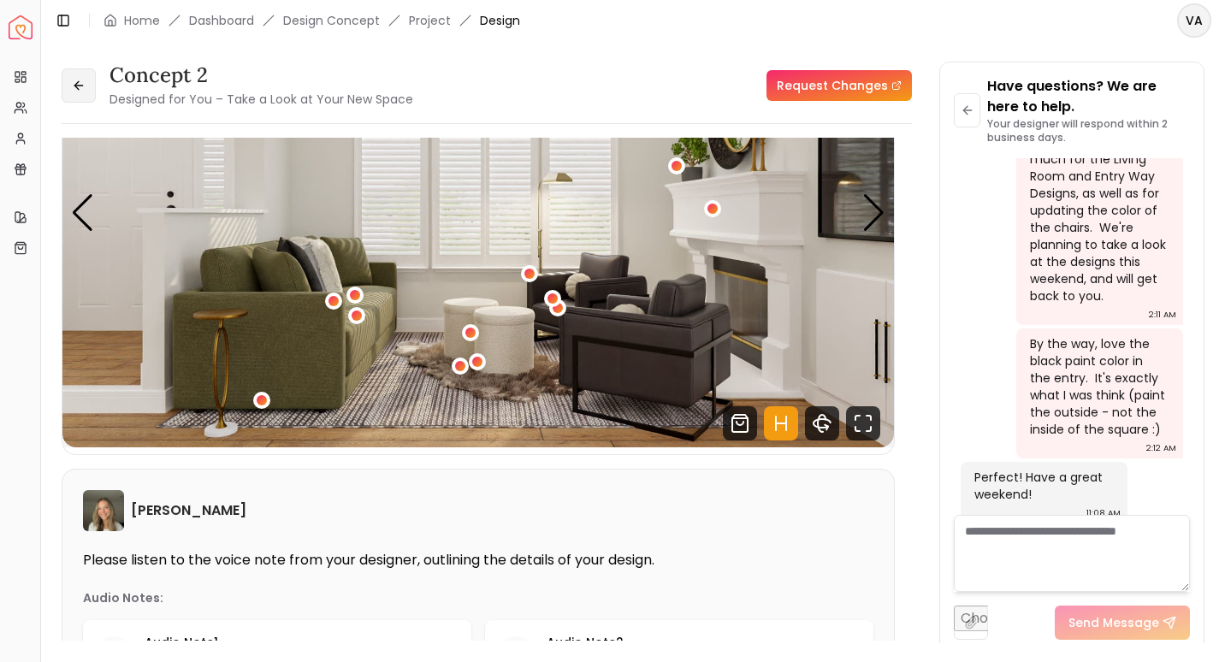
click at [81, 80] on icon at bounding box center [79, 86] width 14 height 14
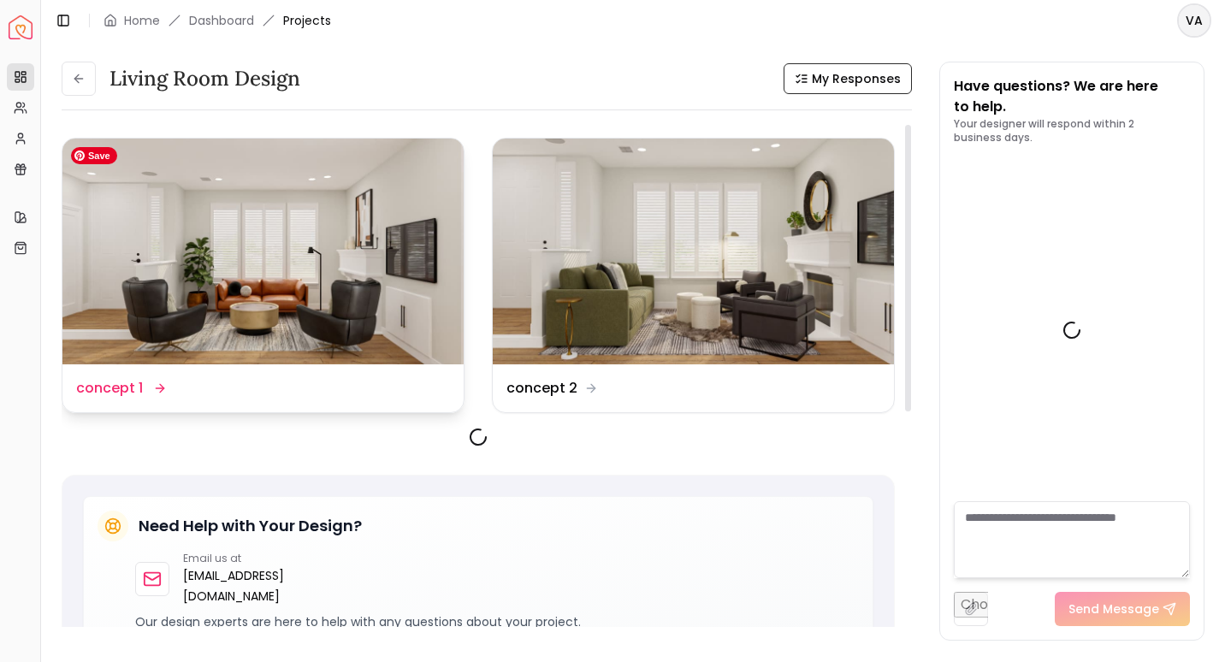
click at [296, 301] on img at bounding box center [262, 252] width 401 height 226
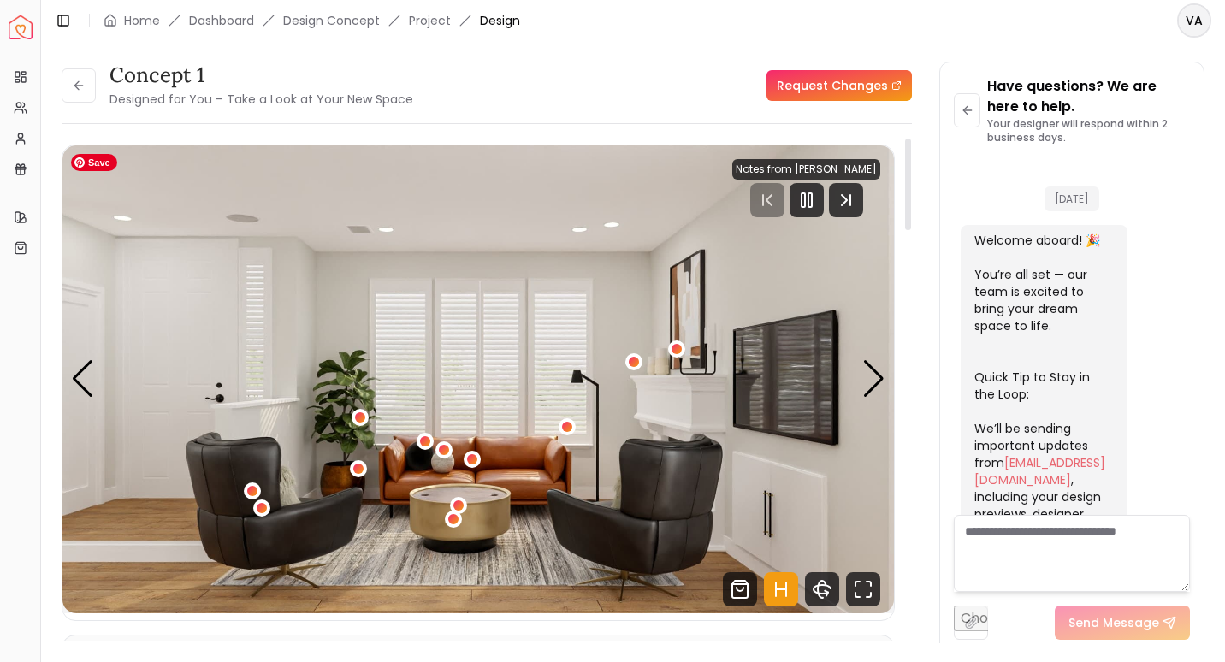
scroll to position [1779, 0]
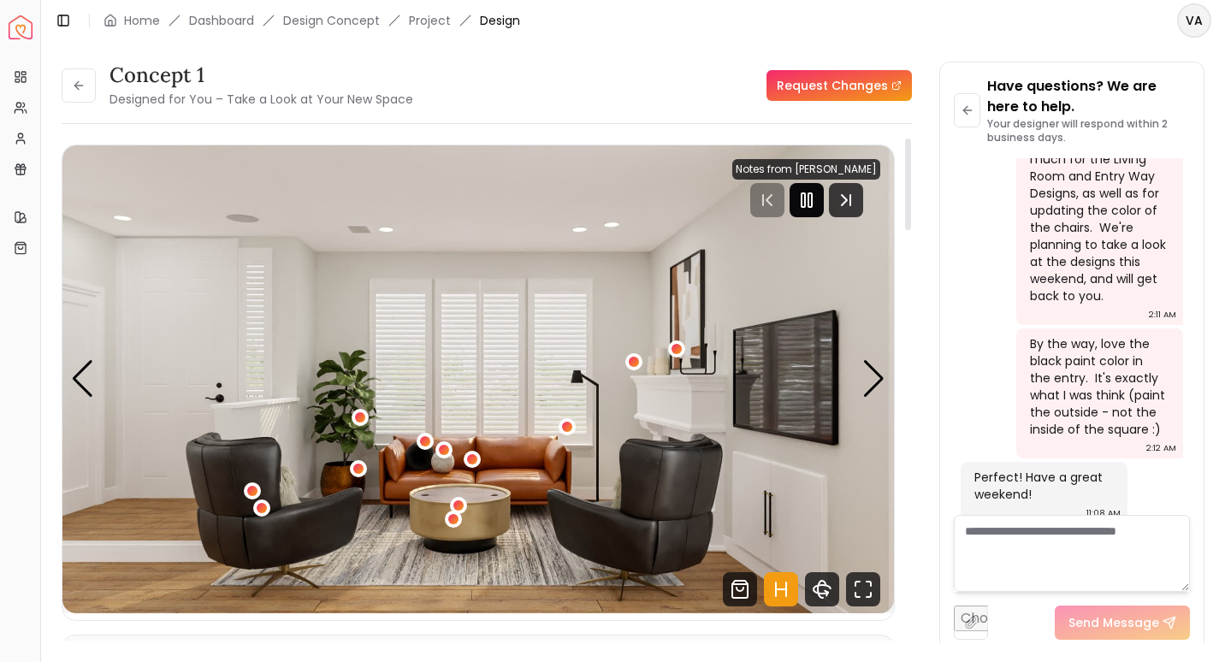
click at [805, 193] on rect "Pause" at bounding box center [803, 200] width 3 height 14
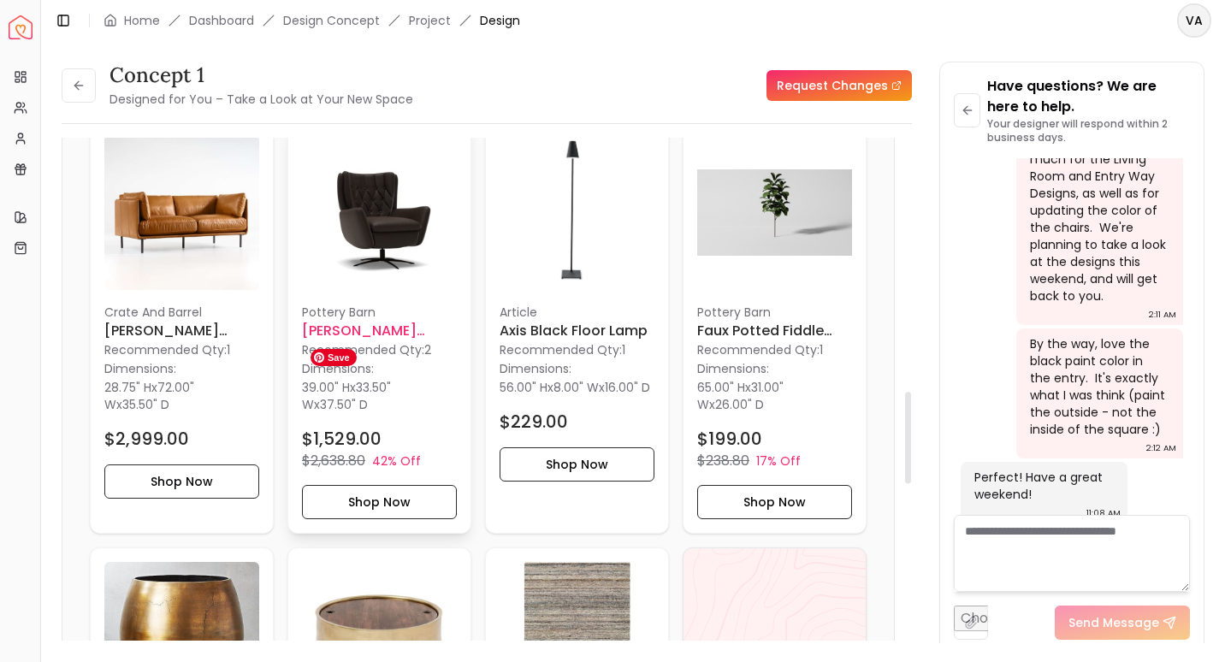
scroll to position [1389, 0]
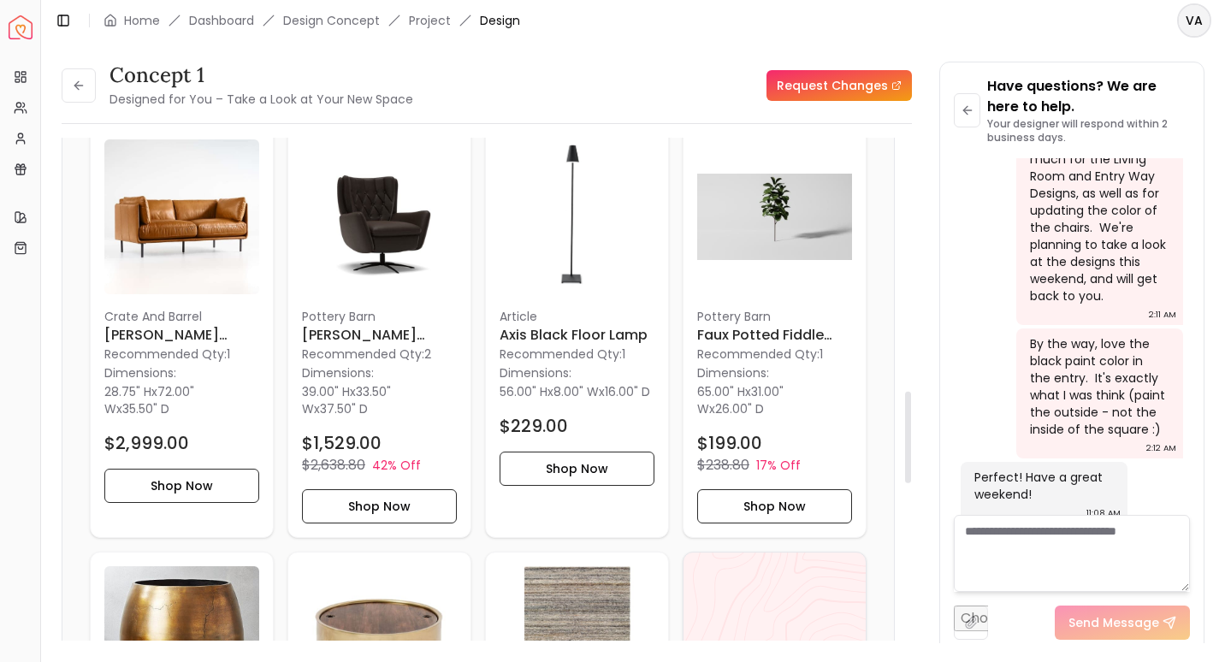
click at [476, 264] on ul "Crate And Barrel [PERSON_NAME] Leather Apartment Sofa Recommended Qty: 1 Dimens…" at bounding box center [478, 545] width 777 height 840
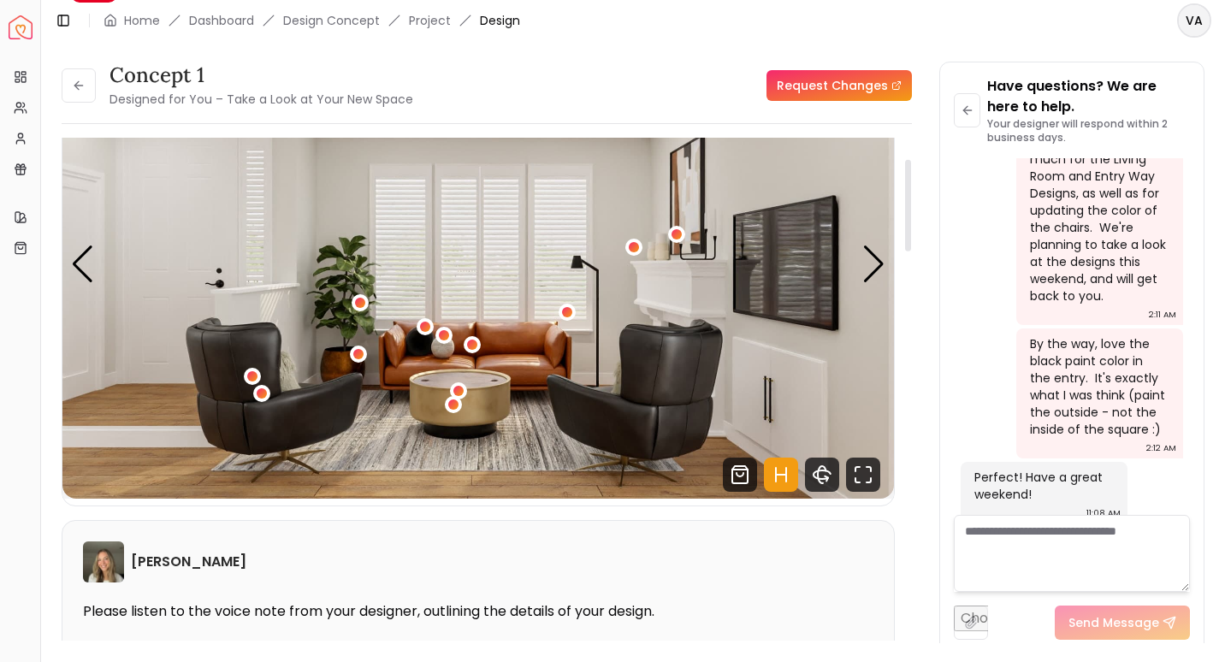
scroll to position [113, 0]
